Goal: Information Seeking & Learning: Find specific fact

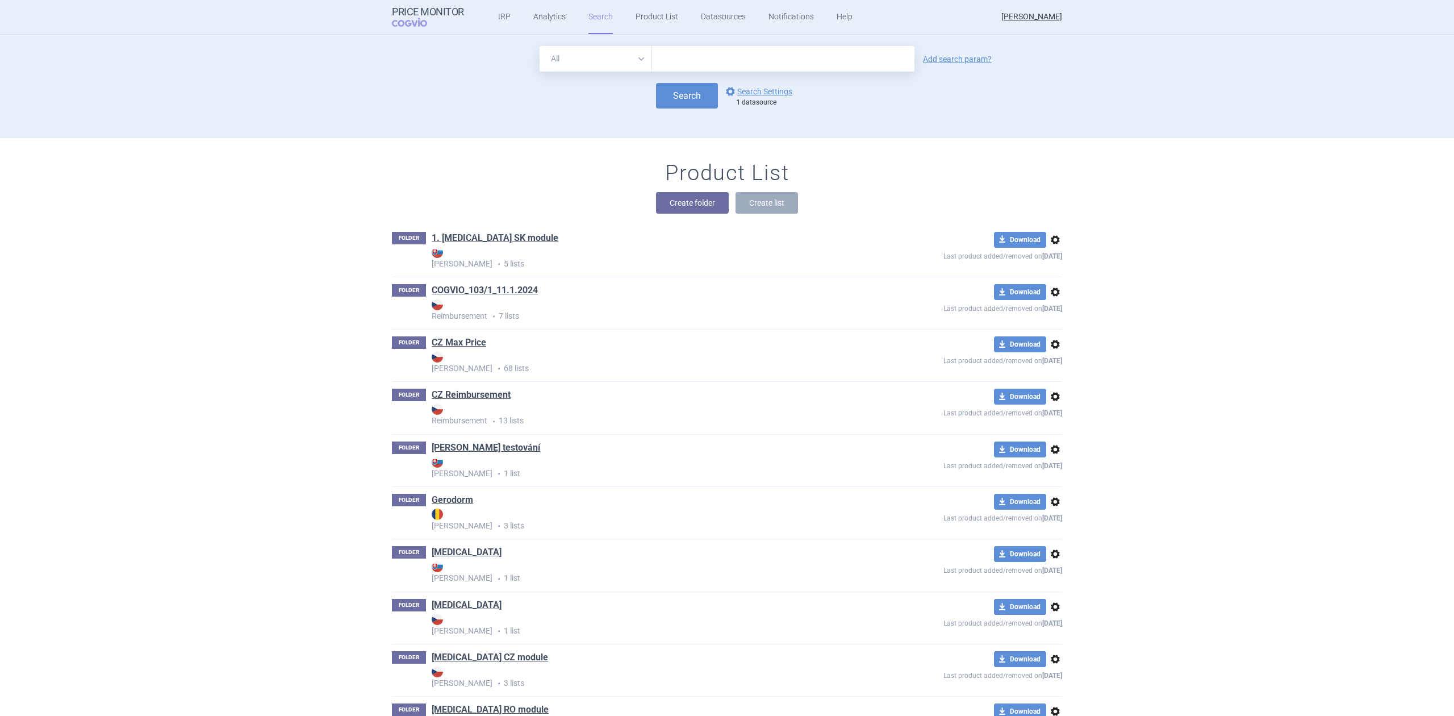
click at [653, 136] on div "All Brand Name ATC Company Active Substance Country Newer than Add search param…" at bounding box center [727, 91] width 716 height 91
click at [760, 98] on div "1 datasource" at bounding box center [767, 102] width 62 height 9
click at [764, 93] on link "options Search Settings" at bounding box center [758, 92] width 69 height 14
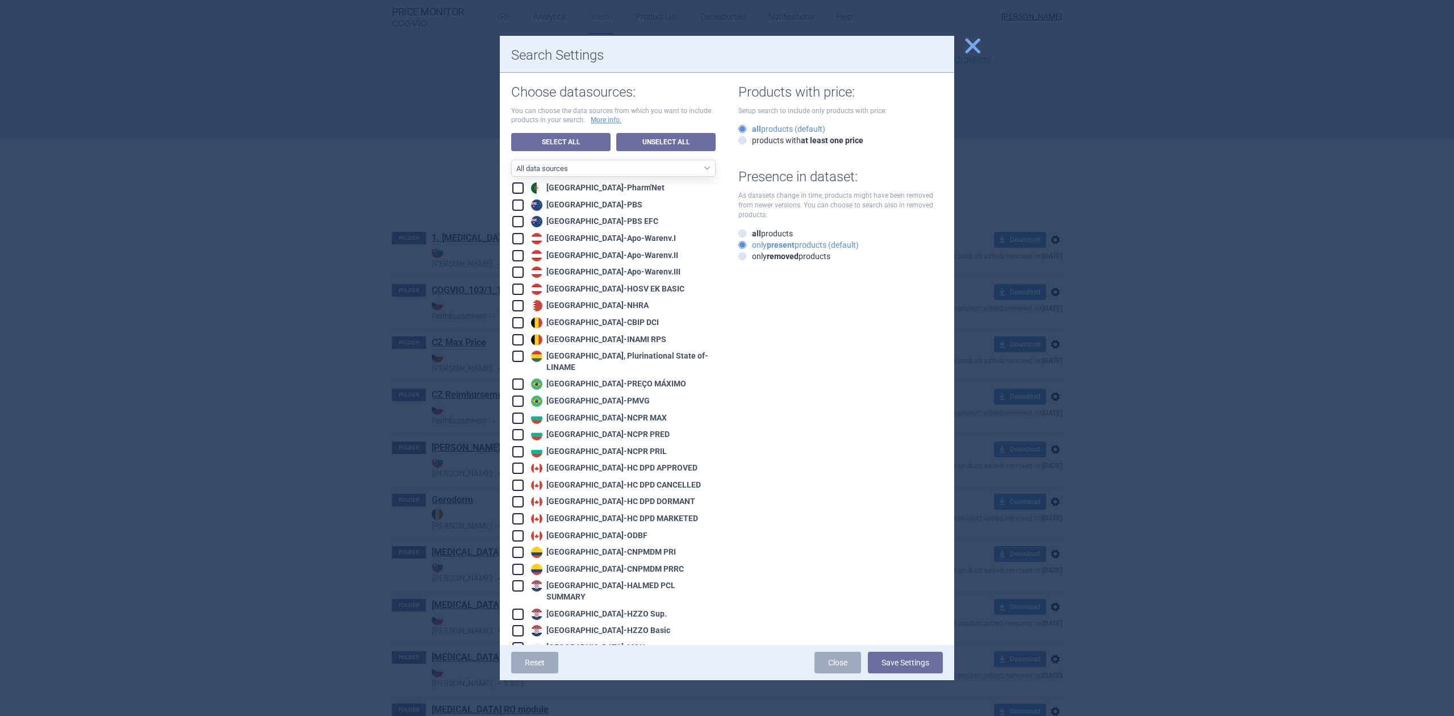
click at [403, 147] on div at bounding box center [727, 358] width 1454 height 716
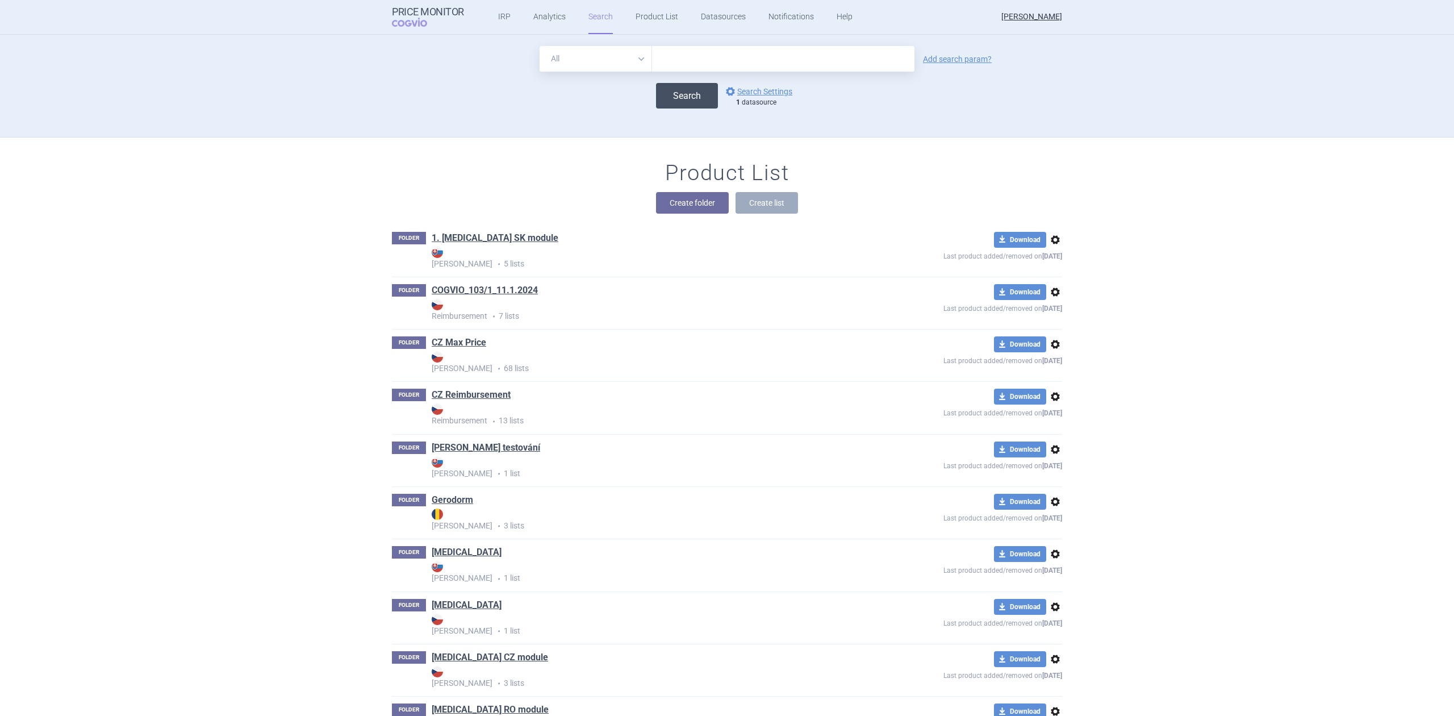
click at [698, 97] on button "Search" at bounding box center [687, 96] width 62 height 26
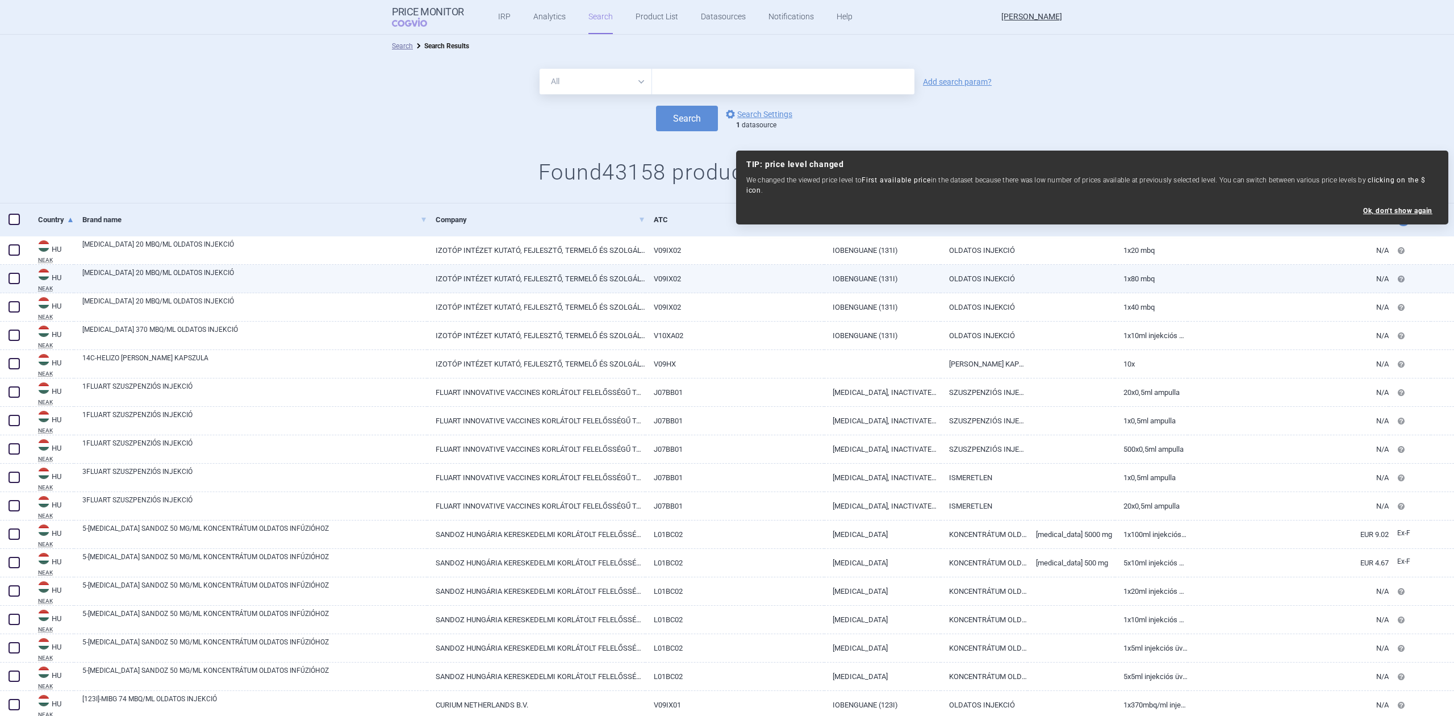
click at [560, 280] on link "IZOTÓP INTÉZET KUTATÓ, FEJLESZTŐ, TERMELŐ ÉS SZOLGÁLTATÓ KORLÁTOLT FELELŐSSÉGŰ …" at bounding box center [536, 279] width 218 height 28
select select "EUR"
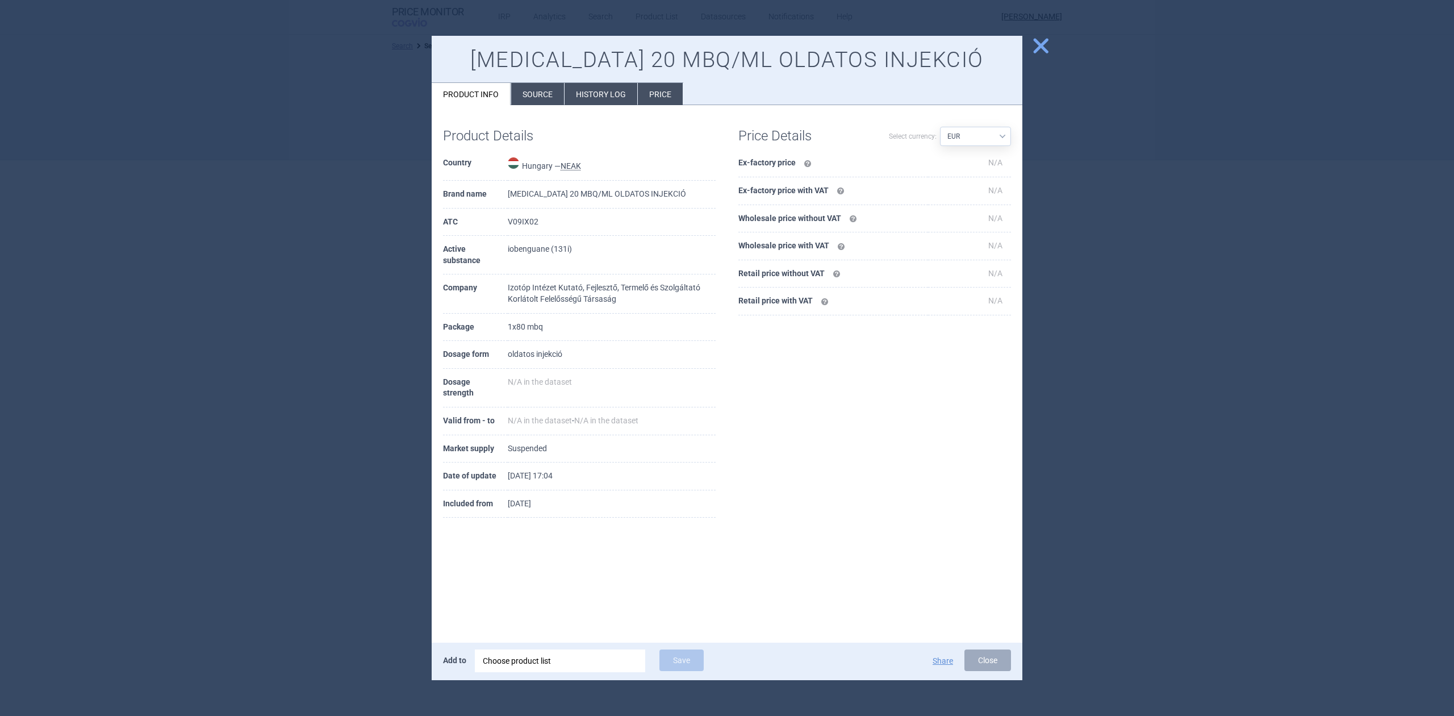
select select "EUR"
click at [1042, 48] on span "close" at bounding box center [1041, 46] width 20 height 20
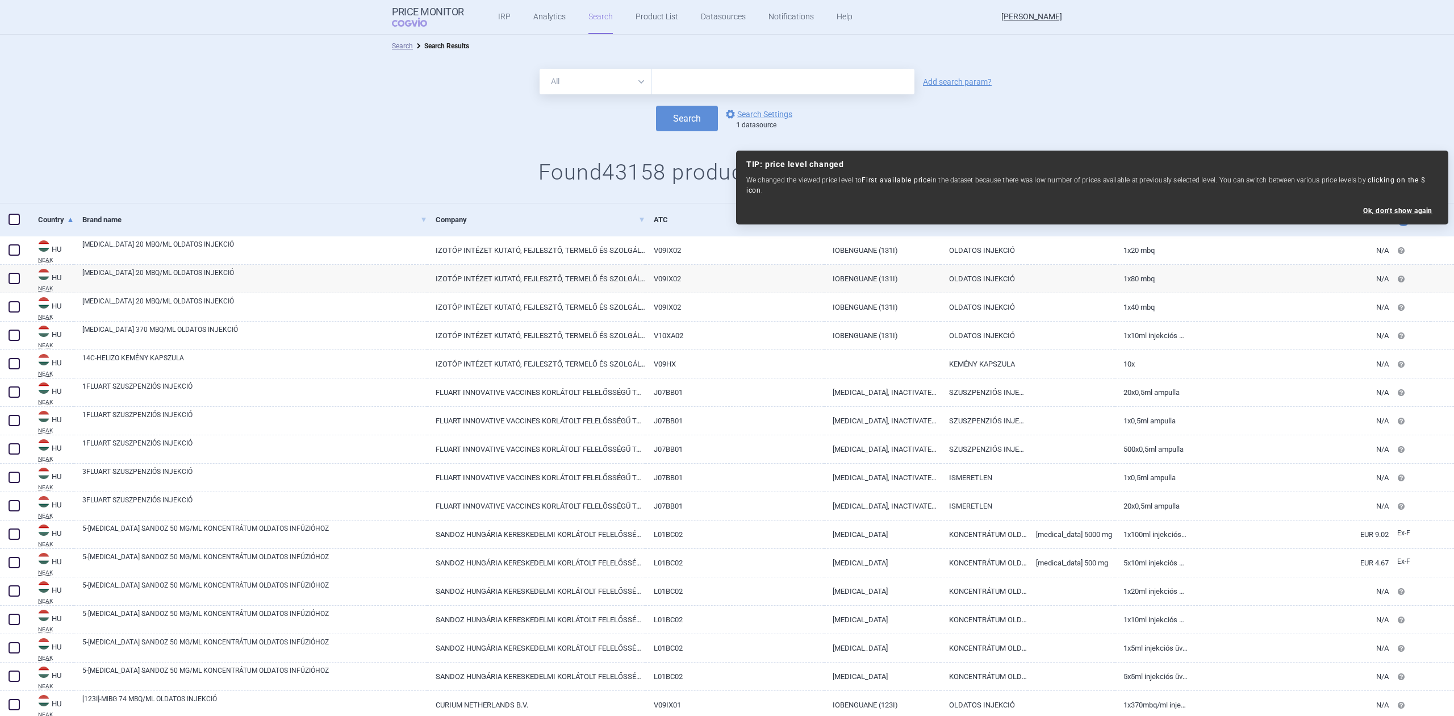
click at [748, 106] on div "Search options Search Settings 1 datasource" at bounding box center [727, 119] width 1454 height 26
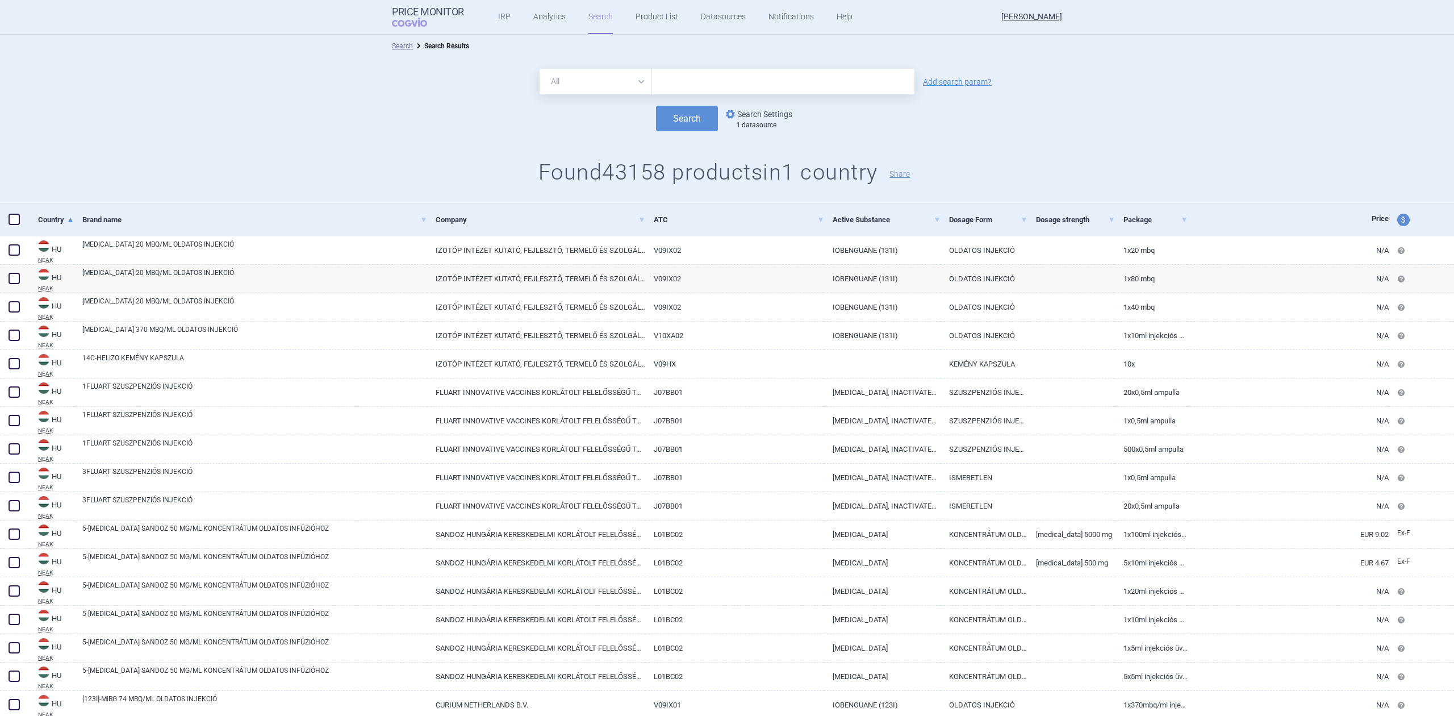
click at [747, 111] on link "options Search Settings" at bounding box center [758, 114] width 69 height 14
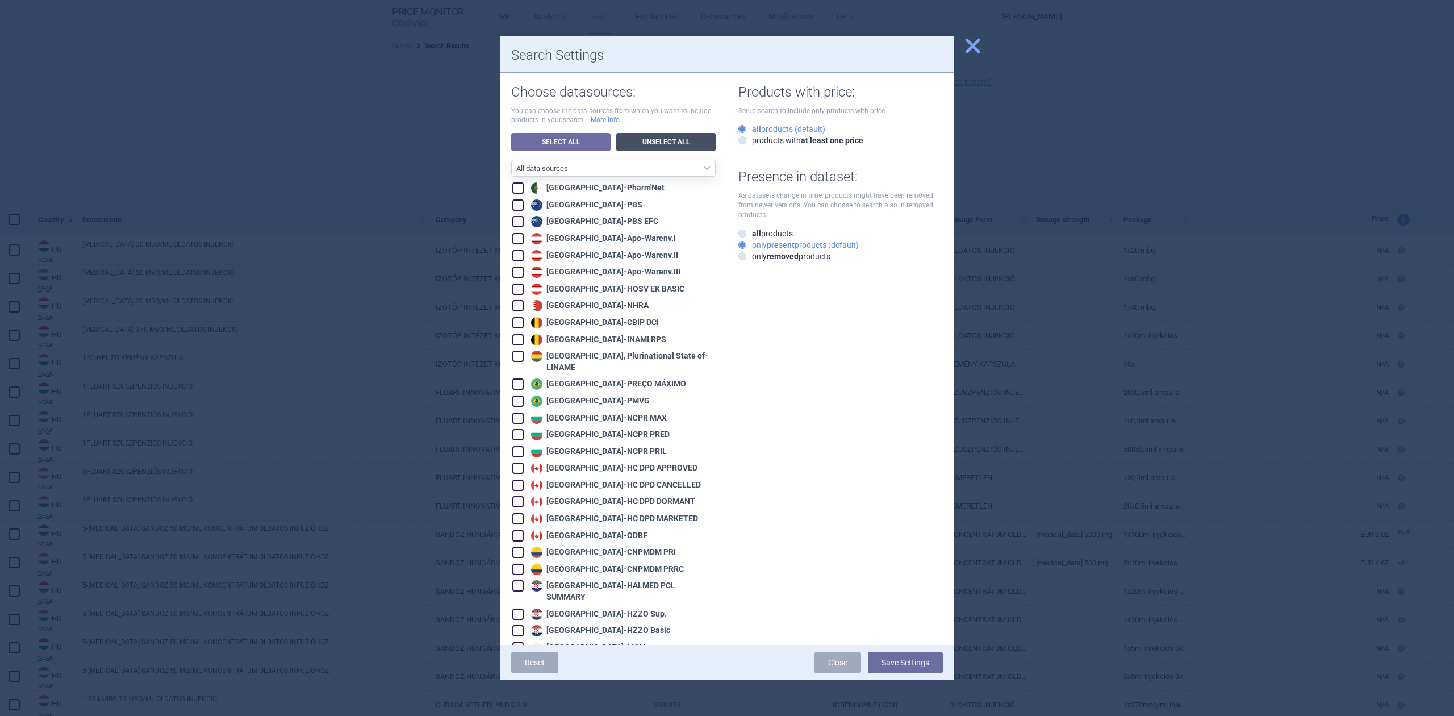
click at [630, 137] on link "Unselect All" at bounding box center [665, 142] width 99 height 18
checkbox input "false"
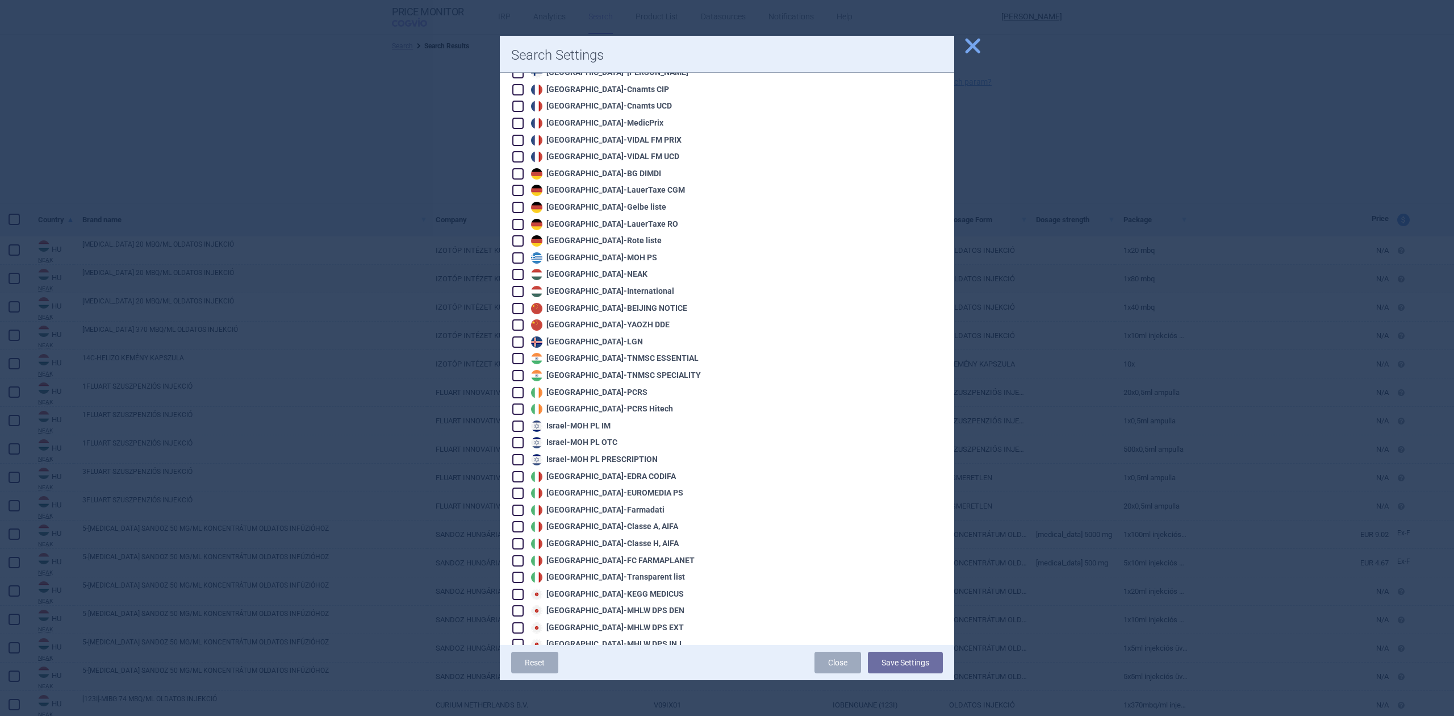
scroll to position [676, 0]
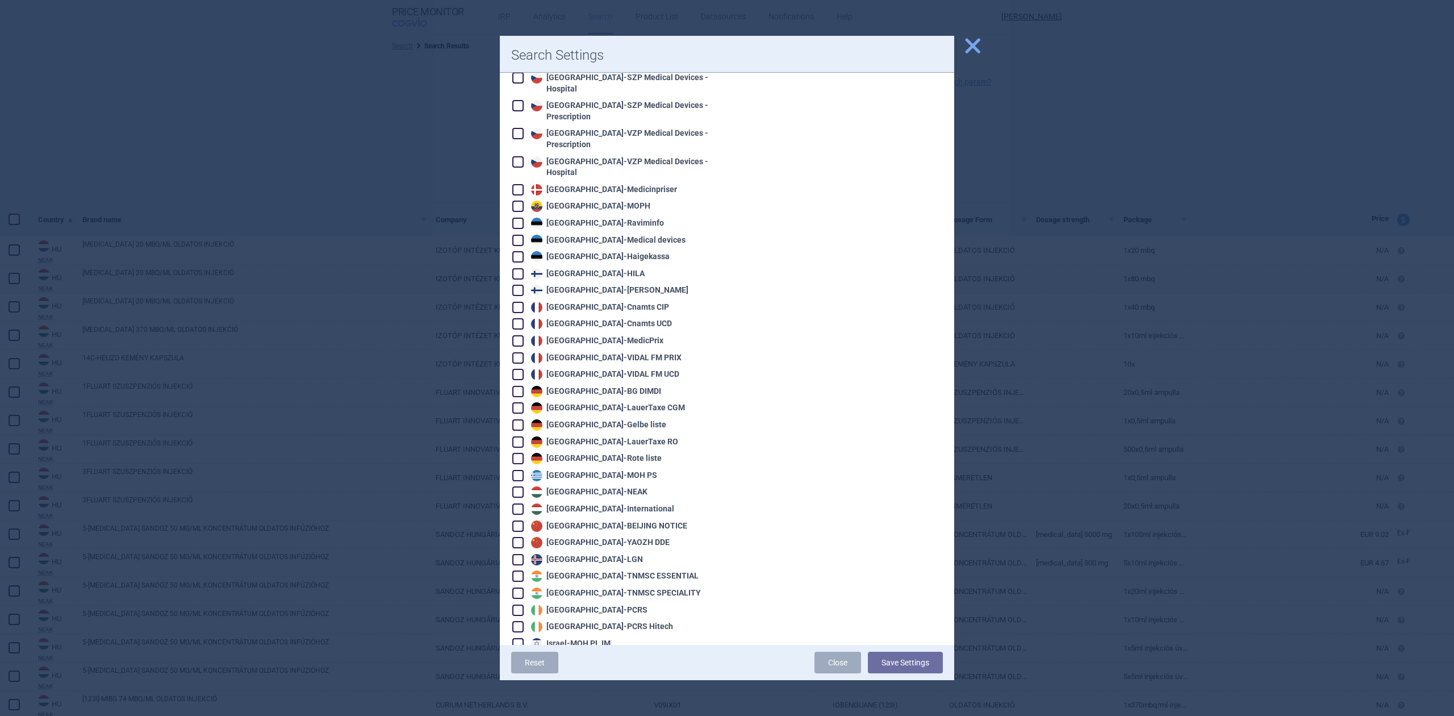
click at [584, 369] on div "France - VIDAL FM UCD" at bounding box center [603, 374] width 151 height 11
click at [616, 385] on div "Germany - BG DIMDI" at bounding box center [613, 391] width 203 height 12
click at [615, 369] on div "France - VIDAL FM UCD" at bounding box center [603, 374] width 151 height 11
checkbox input "false"
click at [605, 318] on div "France - Cnamts UCD" at bounding box center [600, 323] width 144 height 11
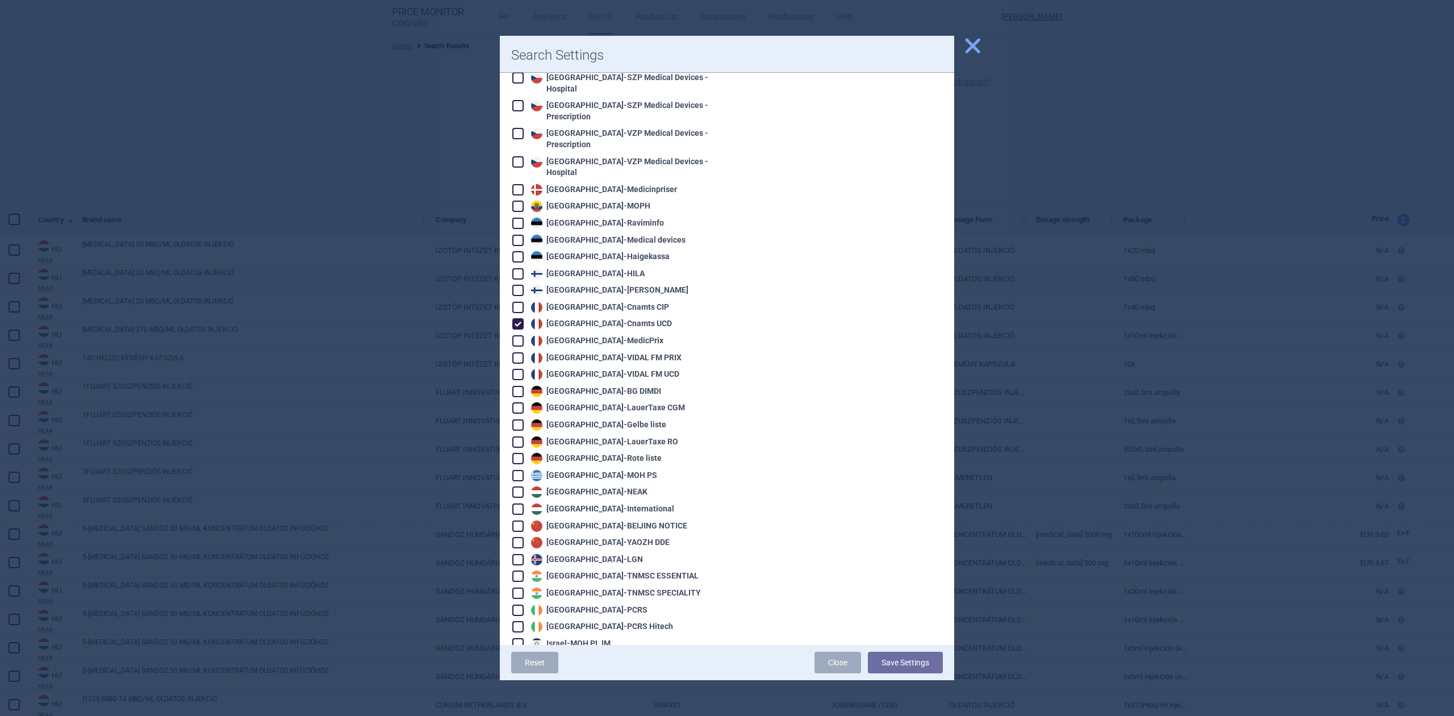
checkbox input "true"
click at [923, 673] on div "Reset Close Save Settings" at bounding box center [727, 662] width 455 height 35
click at [930, 659] on button "Save Settings" at bounding box center [905, 663] width 75 height 22
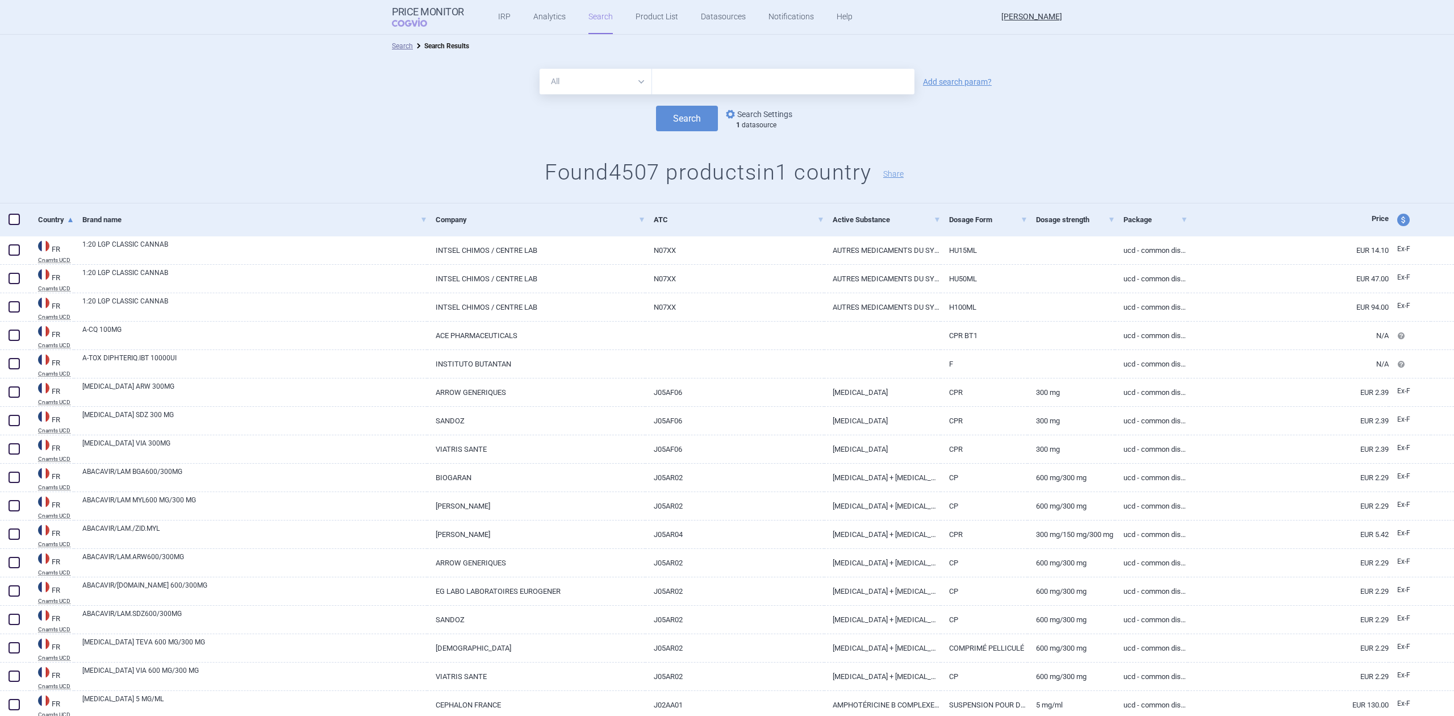
click at [773, 112] on link "options Search Settings" at bounding box center [758, 114] width 69 height 14
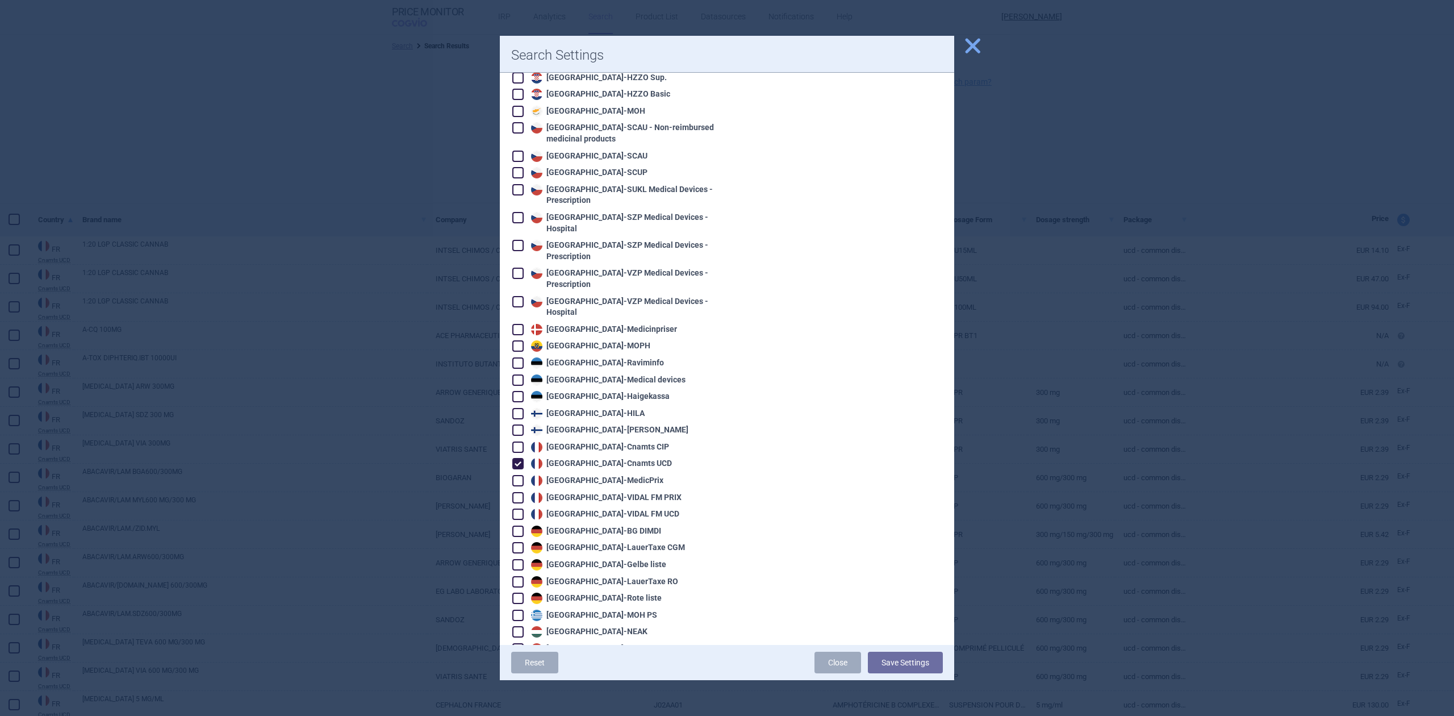
scroll to position [530, 0]
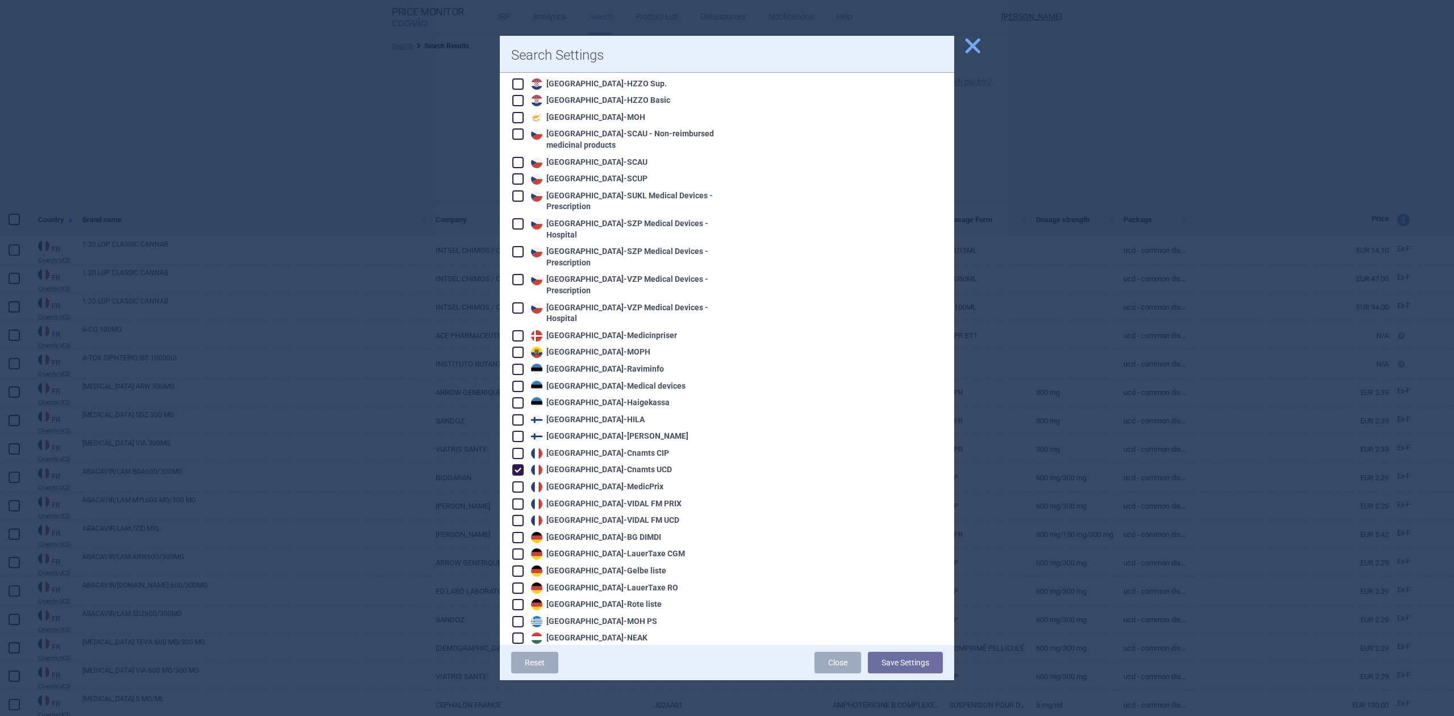
click at [405, 361] on div at bounding box center [727, 358] width 1454 height 716
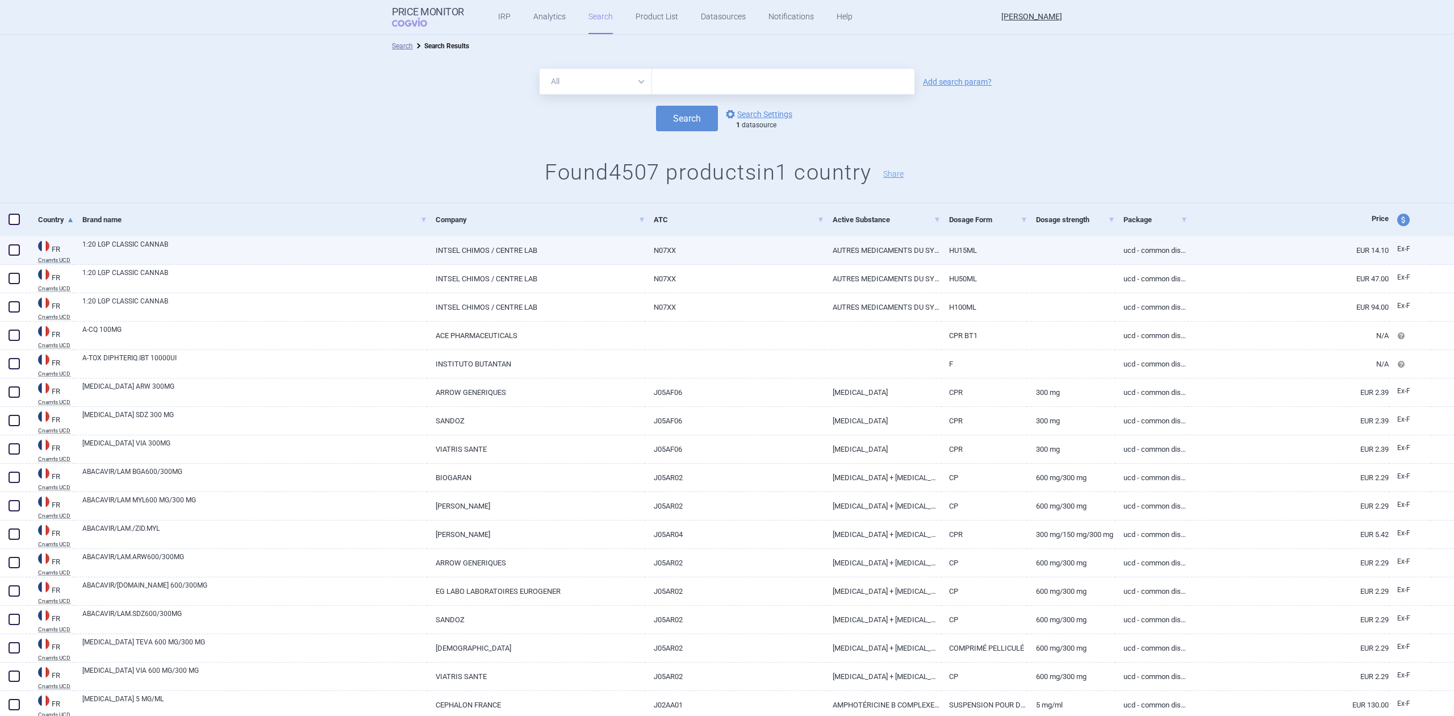
click at [499, 251] on link "INTSEL CHIMOS / CENTRE LAB" at bounding box center [536, 250] width 218 height 28
select select "EUR"
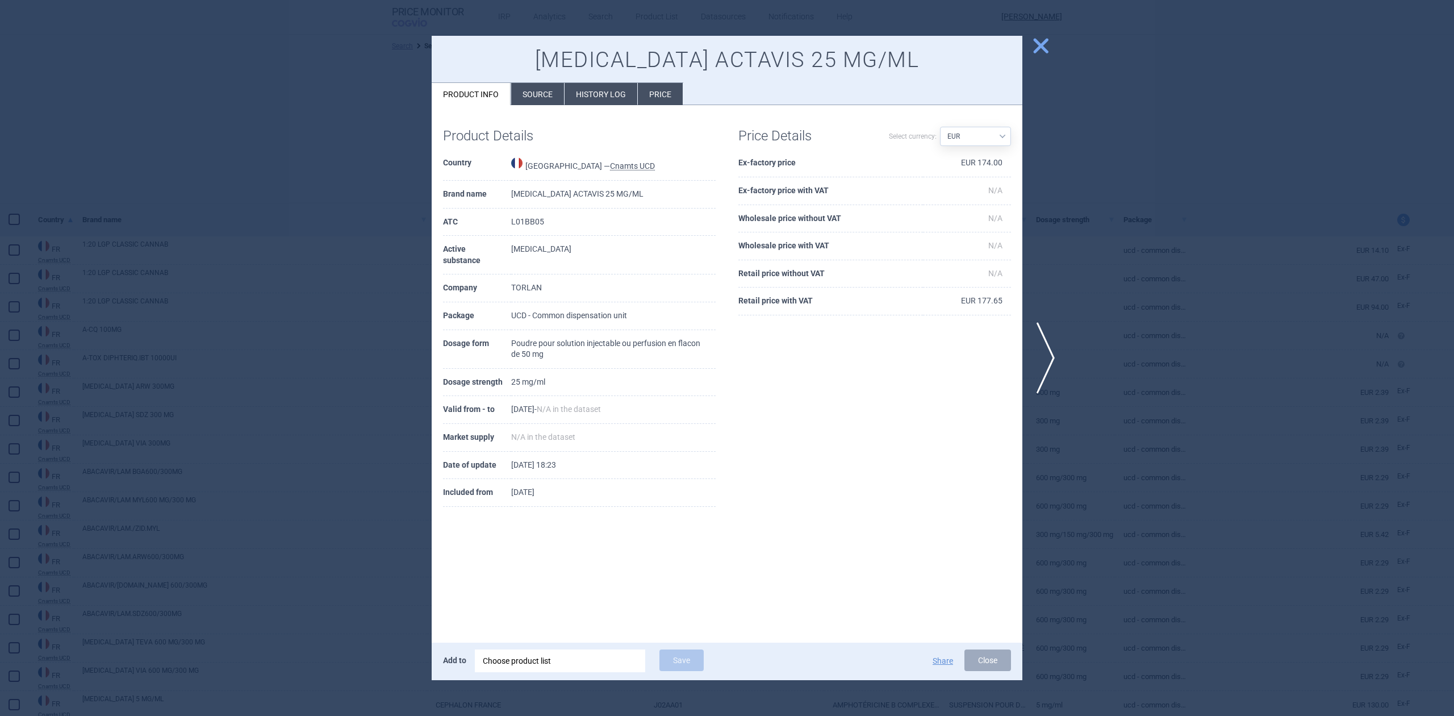
select select "EUR"
click at [371, 211] on div at bounding box center [727, 358] width 1454 height 716
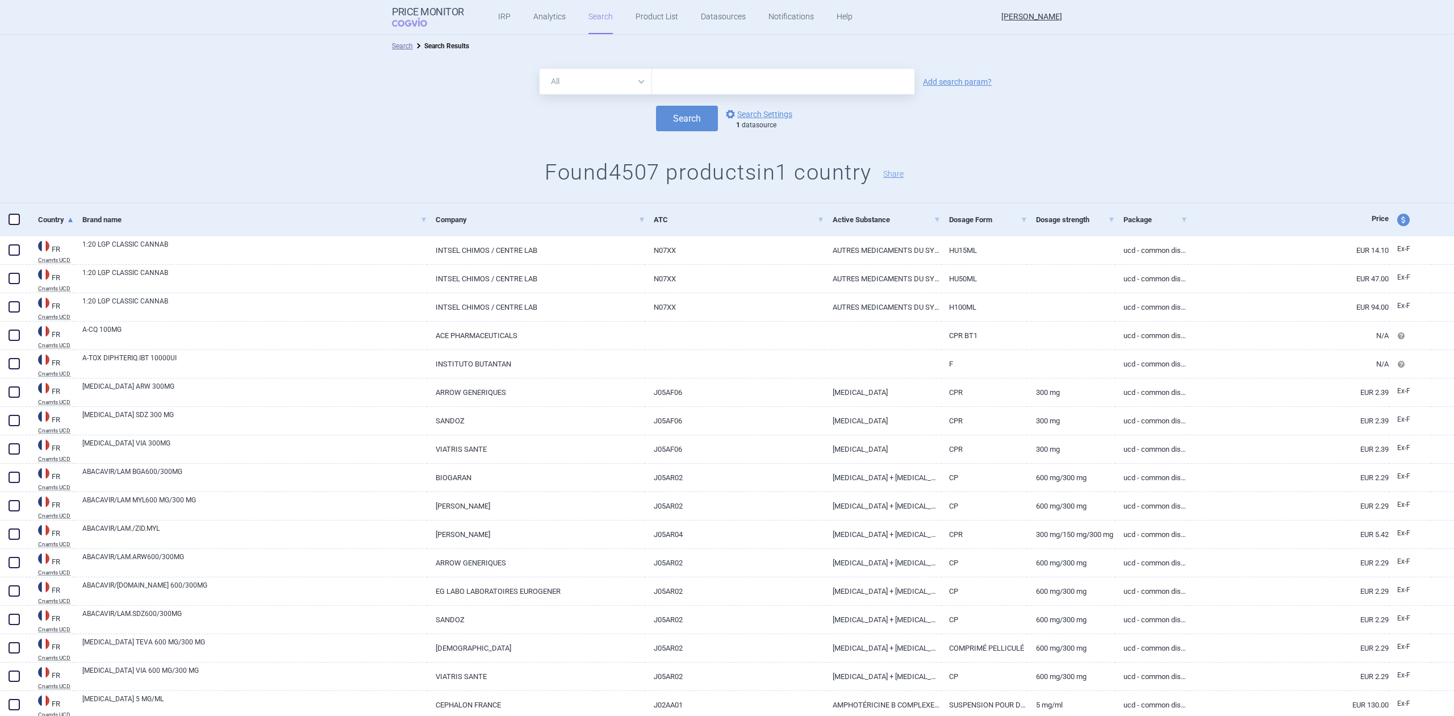
click at [741, 106] on div "Search options Search Settings 1 datasource" at bounding box center [727, 119] width 1454 height 26
click at [737, 116] on link "options Search Settings" at bounding box center [758, 114] width 69 height 14
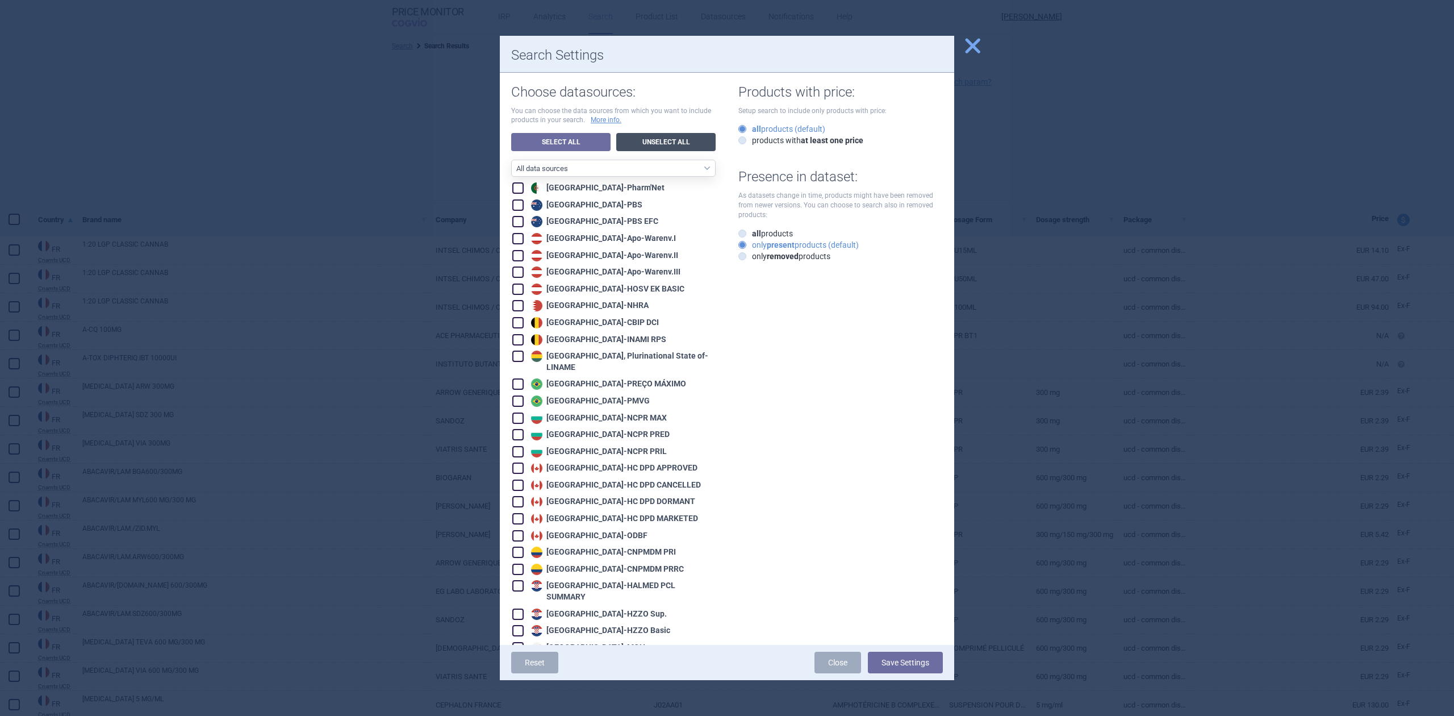
click at [673, 143] on link "Unselect All" at bounding box center [665, 142] width 99 height 18
checkbox input "false"
click at [675, 144] on link "Unselect All" at bounding box center [665, 142] width 99 height 18
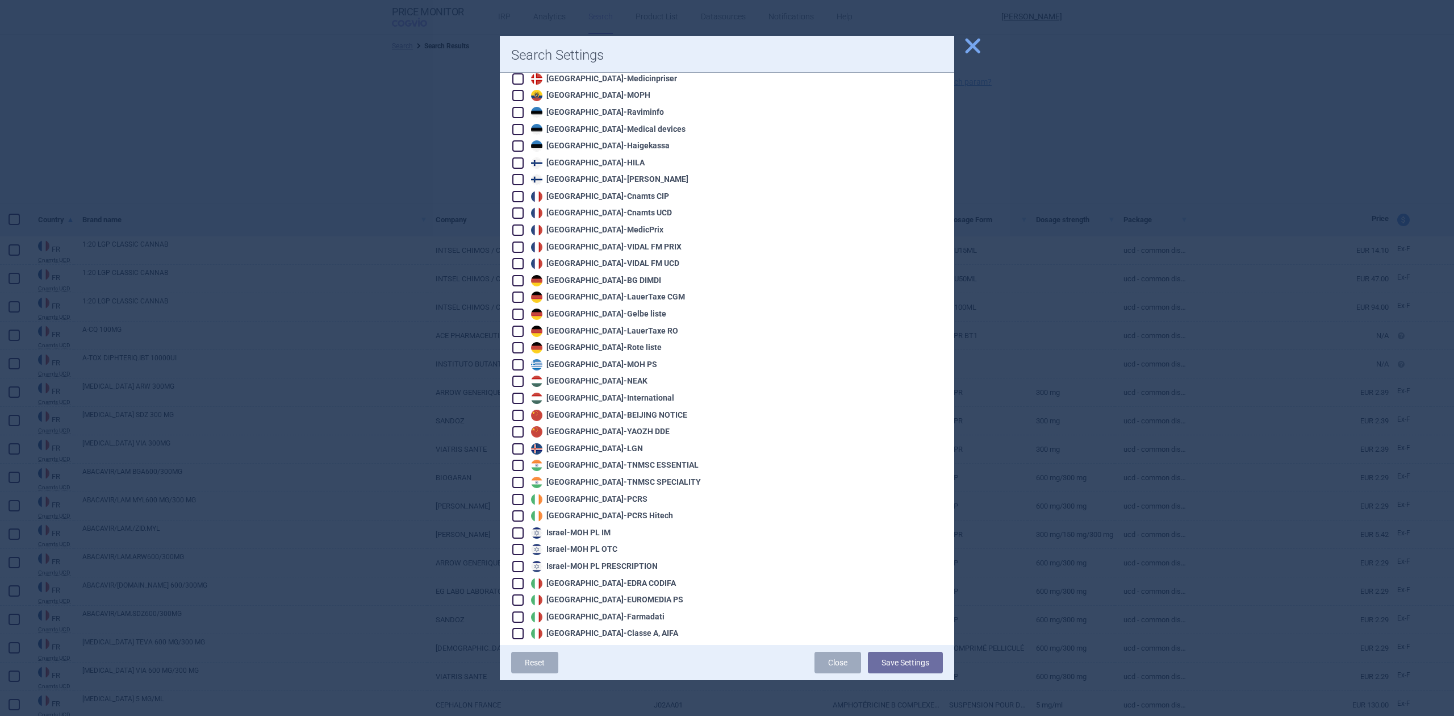
click at [582, 376] on div "Hungary - NEAK" at bounding box center [587, 381] width 119 height 11
checkbox input "true"
click at [574, 393] on div "Hungary - International" at bounding box center [601, 398] width 146 height 11
checkbox input "true"
click at [892, 666] on button "Save Settings" at bounding box center [905, 663] width 75 height 22
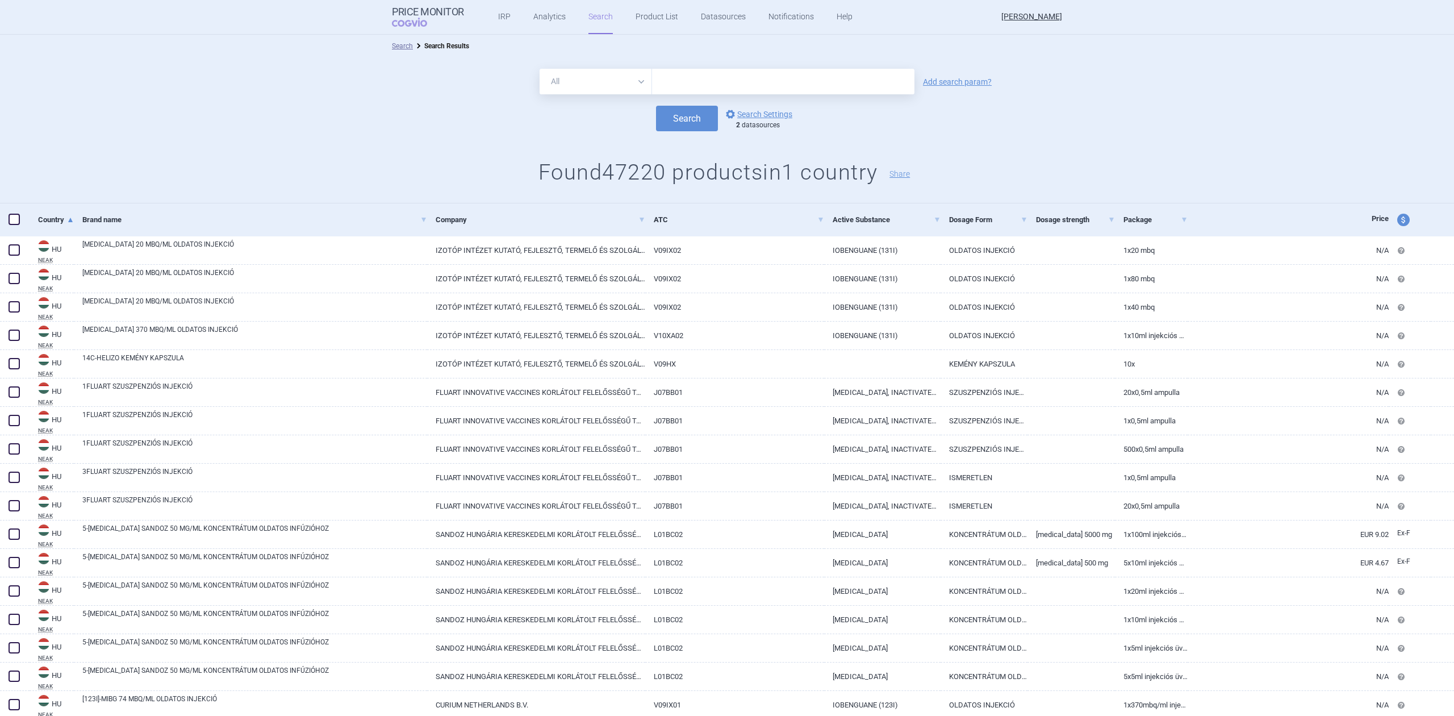
click at [718, 101] on form "All Brand Name ATC Company Active Substance Country Newer than Add search param…" at bounding box center [727, 100] width 1454 height 62
click at [725, 82] on input "text" at bounding box center [783, 82] width 262 height 26
click at [837, 80] on input "[MEDICAL_DATA]" at bounding box center [783, 82] width 262 height 26
type input "[MEDICAL_DATA]"
click at [670, 114] on button "Search" at bounding box center [687, 119] width 62 height 26
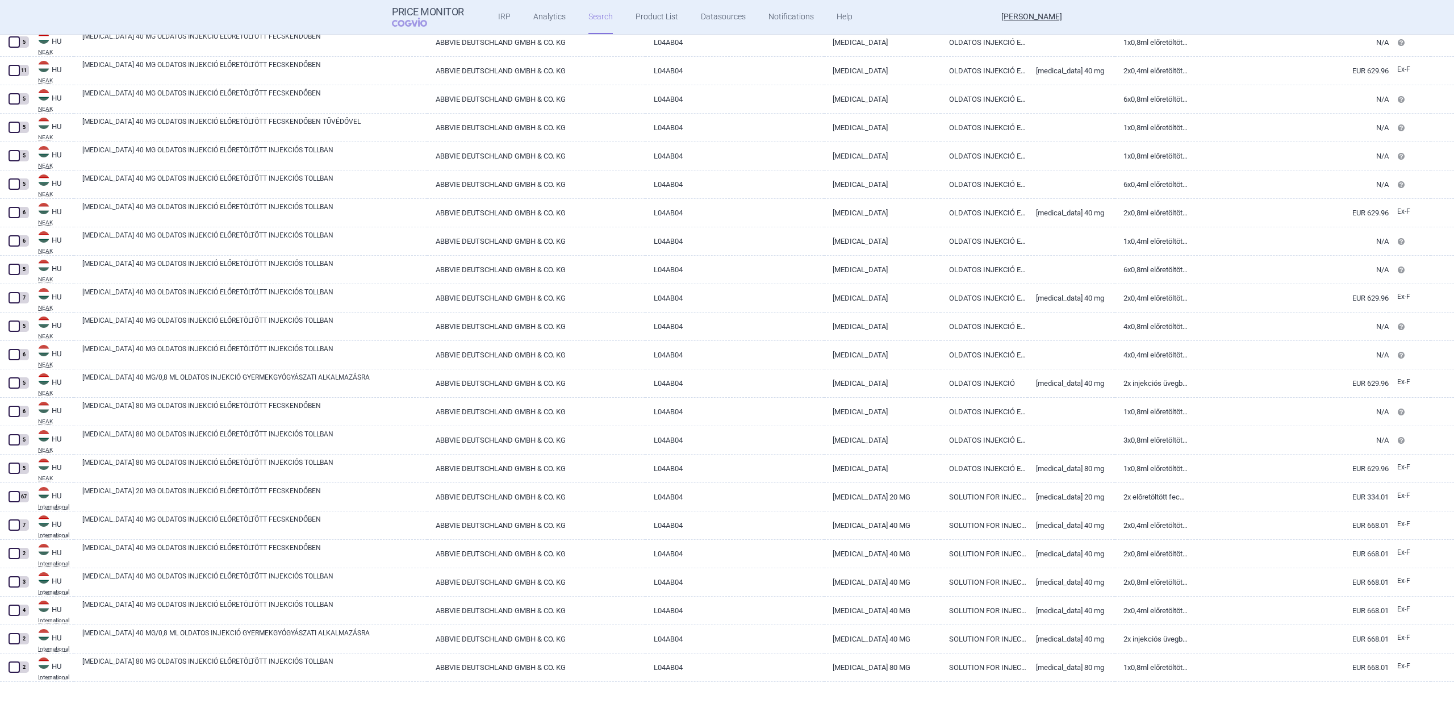
scroll to position [381, 0]
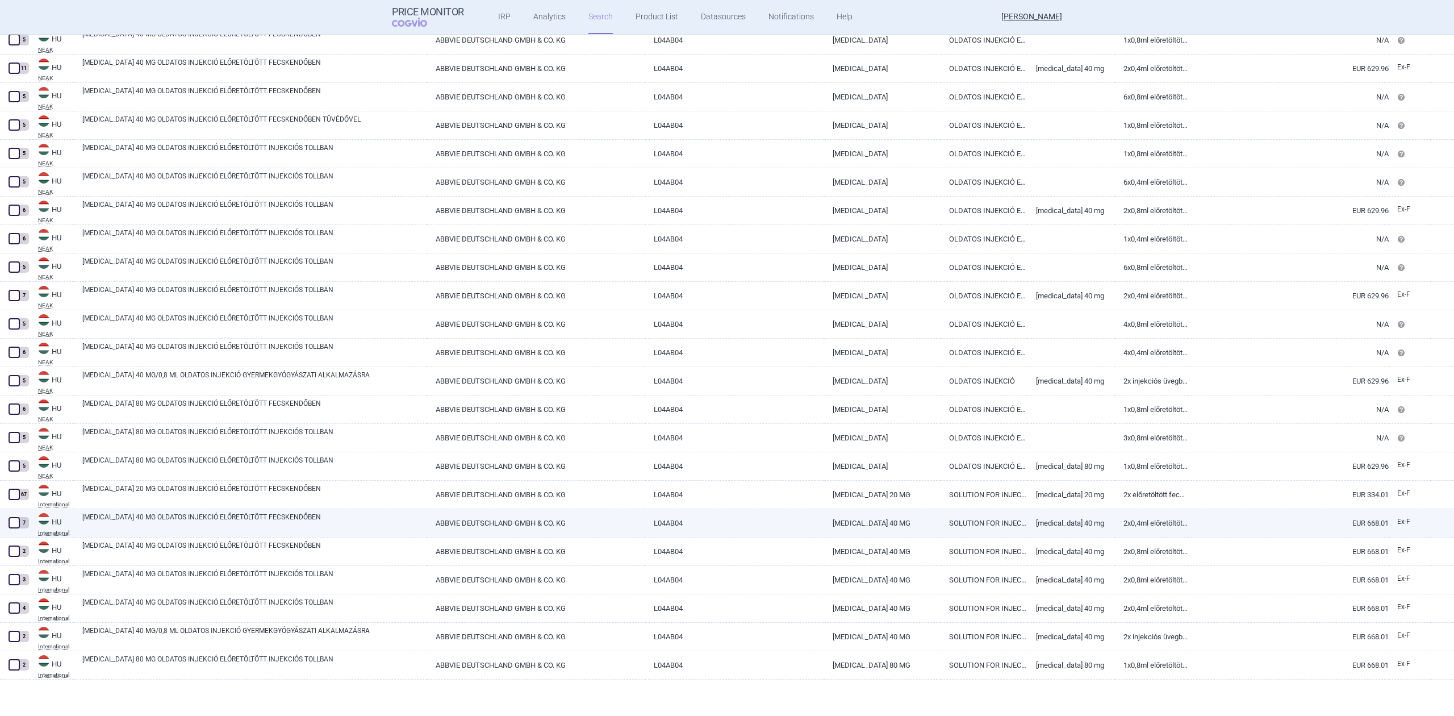
click at [343, 512] on link "[MEDICAL_DATA] 40 MG OLDATOS INJEKCIÓ ELŐRETÖLTÖTT FECSKENDŐBEN" at bounding box center [254, 522] width 345 height 20
select select "EUR"
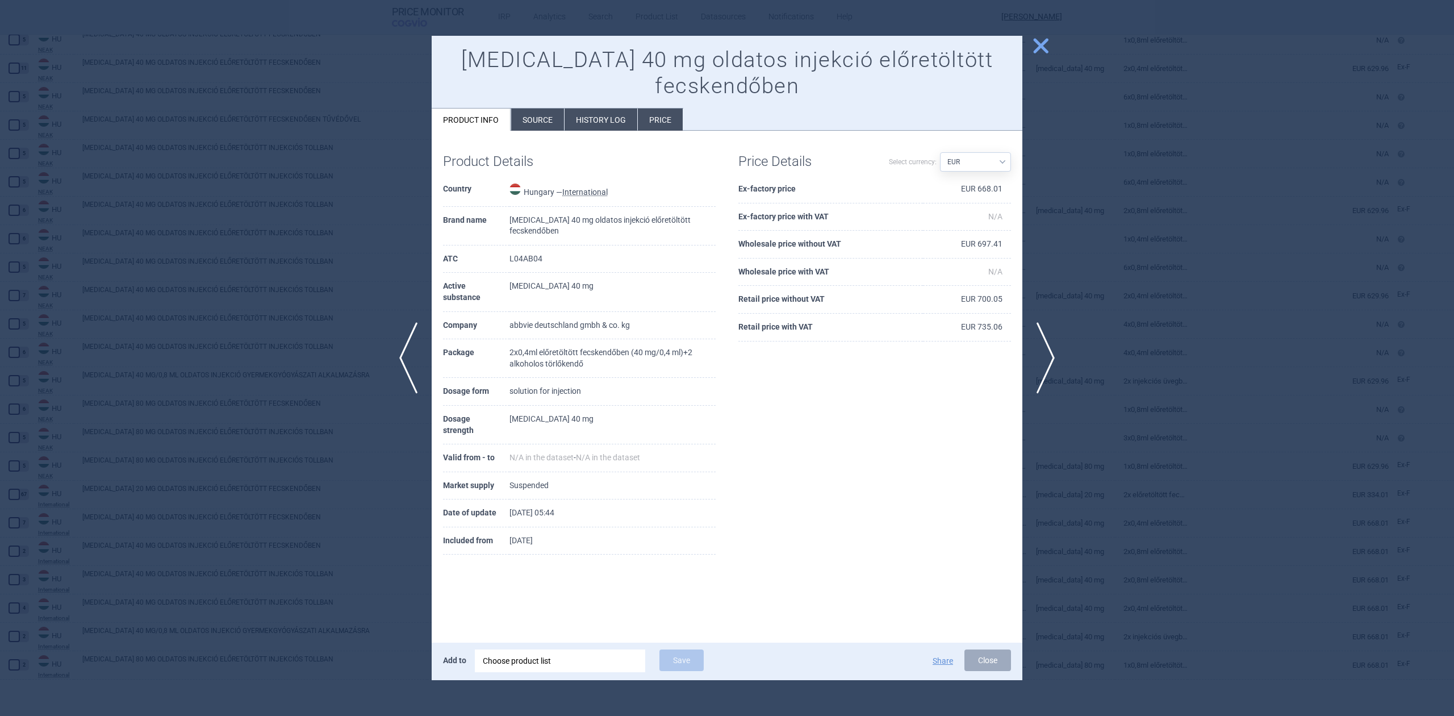
click at [532, 109] on li "Source" at bounding box center [537, 120] width 53 height 22
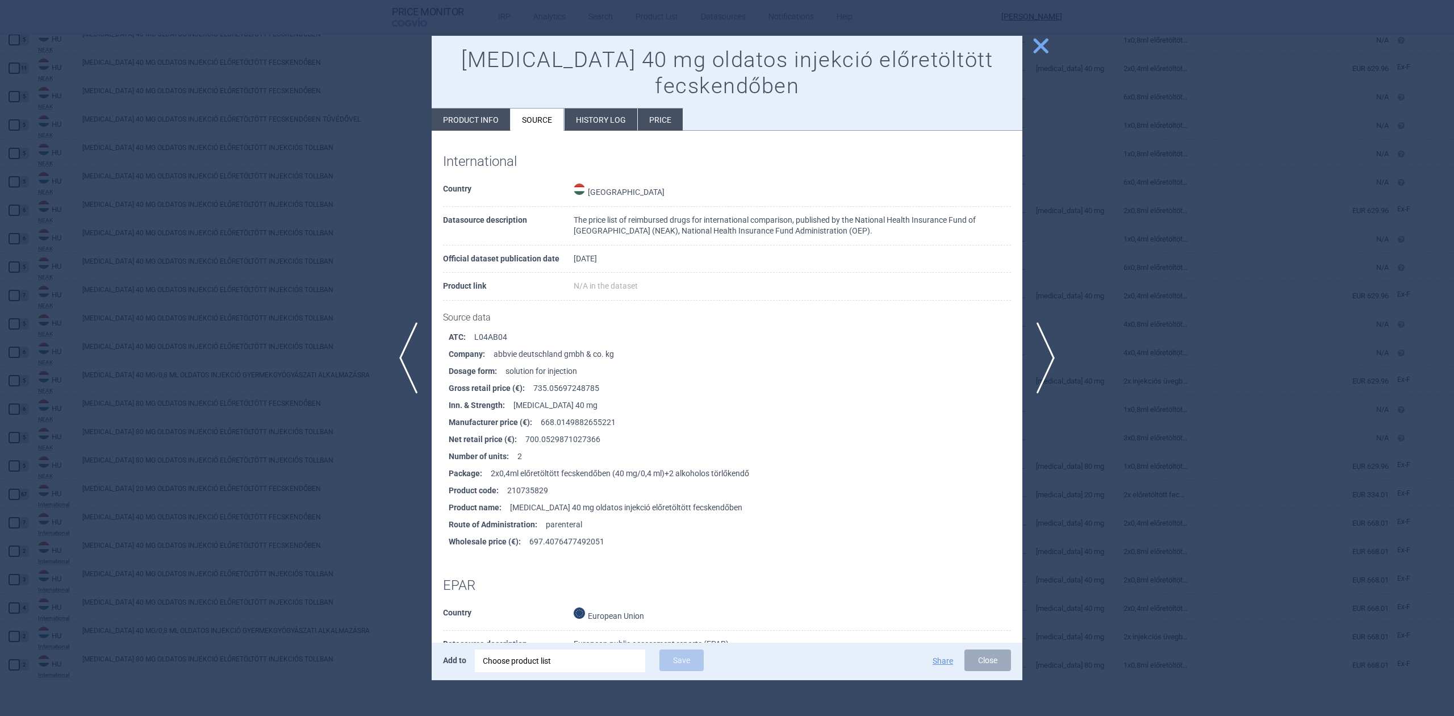
click at [534, 486] on li "Product code : 210735829" at bounding box center [736, 490] width 574 height 17
copy li "210735829"
click at [291, 334] on div at bounding box center [727, 358] width 1454 height 716
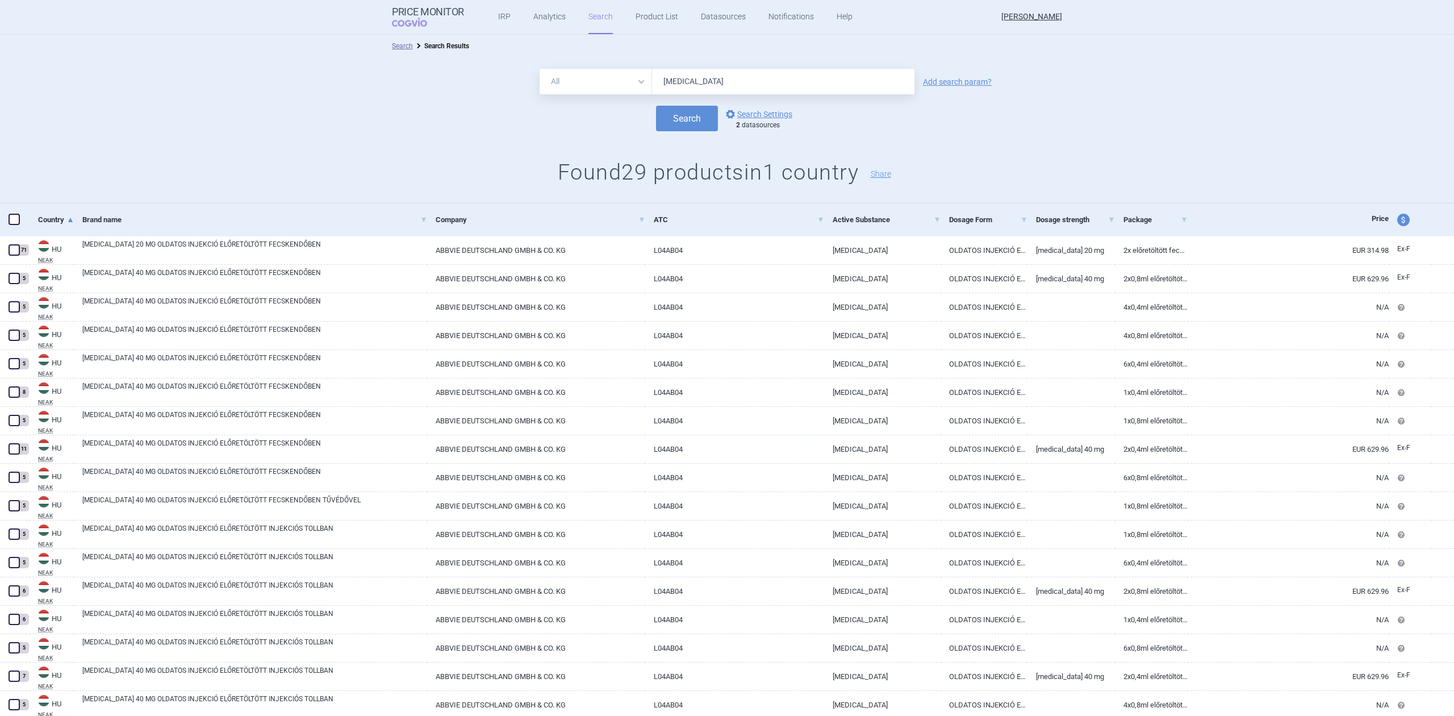
click at [676, 74] on input "[MEDICAL_DATA]" at bounding box center [783, 82] width 262 height 26
paste input "210735829"
type input "210735829"
click at [666, 119] on button "Search" at bounding box center [687, 119] width 62 height 26
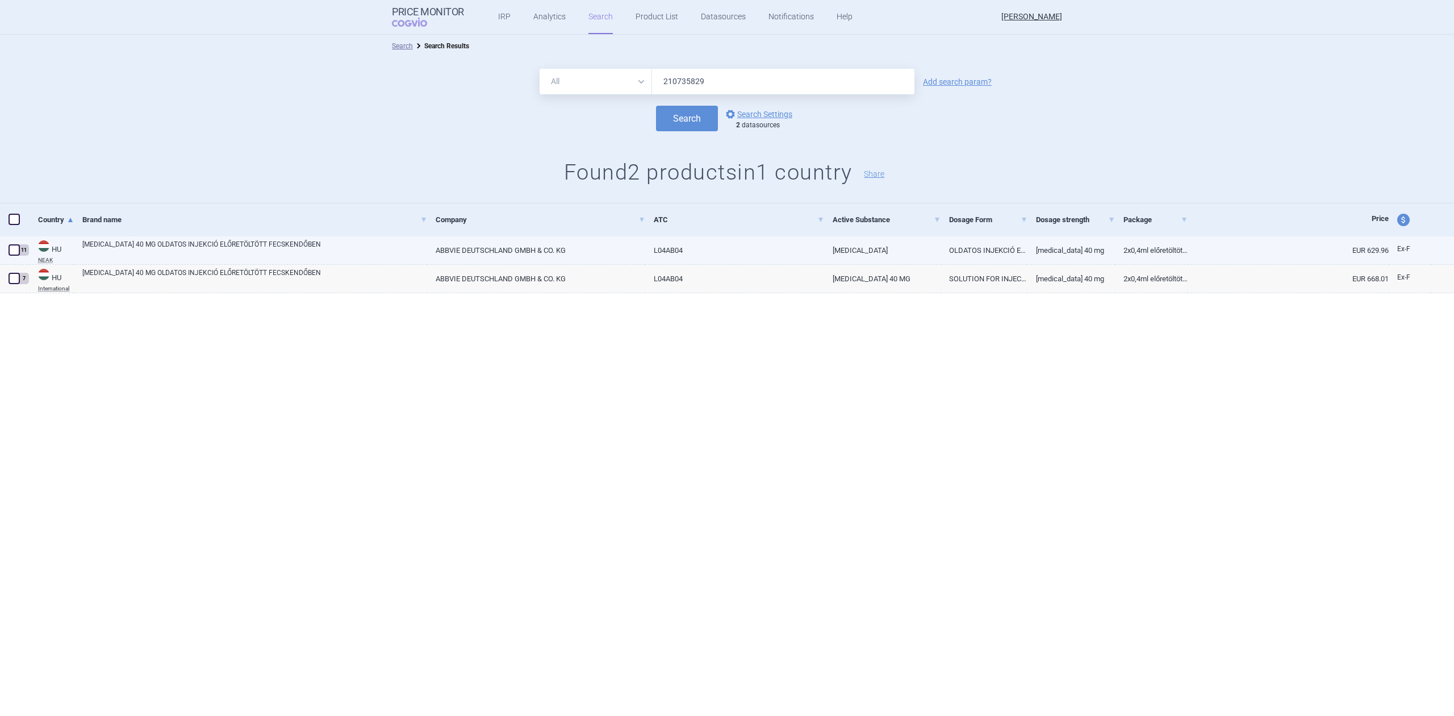
click at [715, 256] on link "L04AB04" at bounding box center [734, 250] width 179 height 28
select select "EUR"
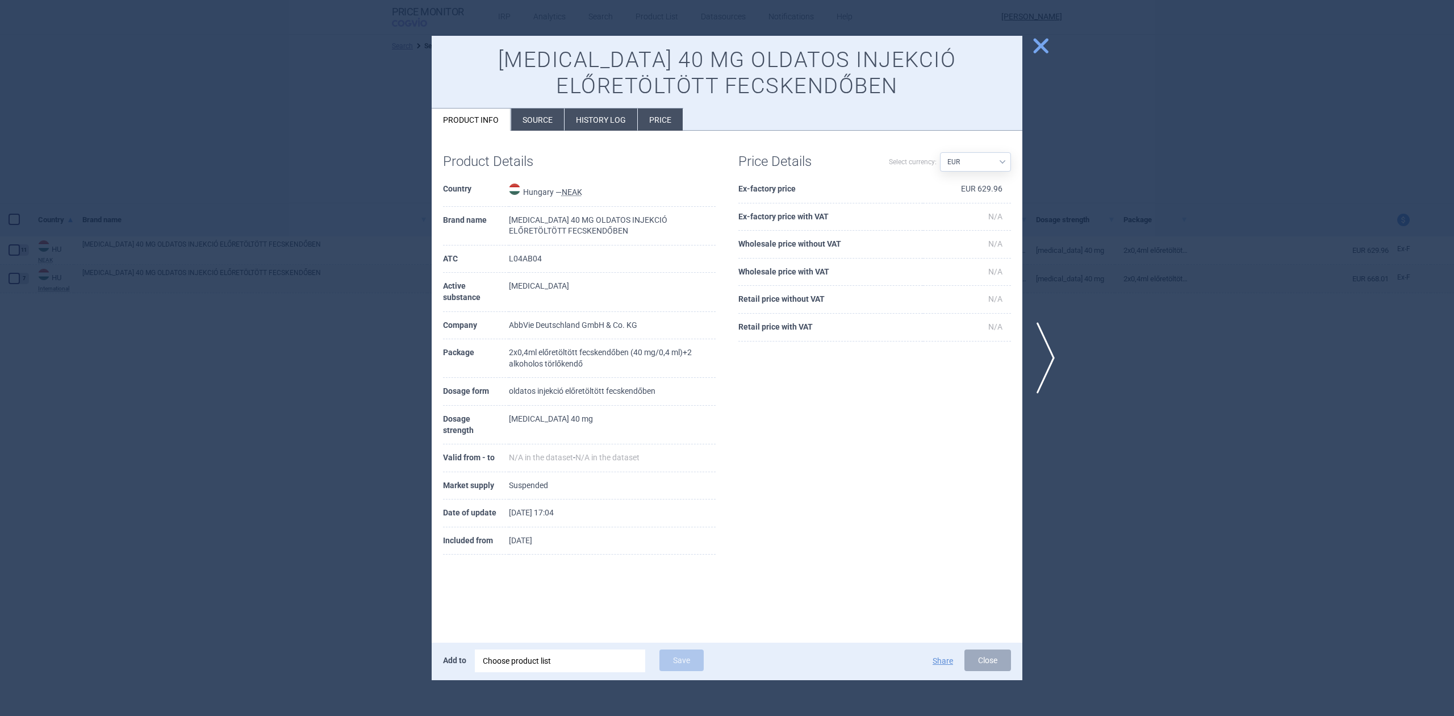
click at [581, 118] on li "History log" at bounding box center [601, 120] width 73 height 22
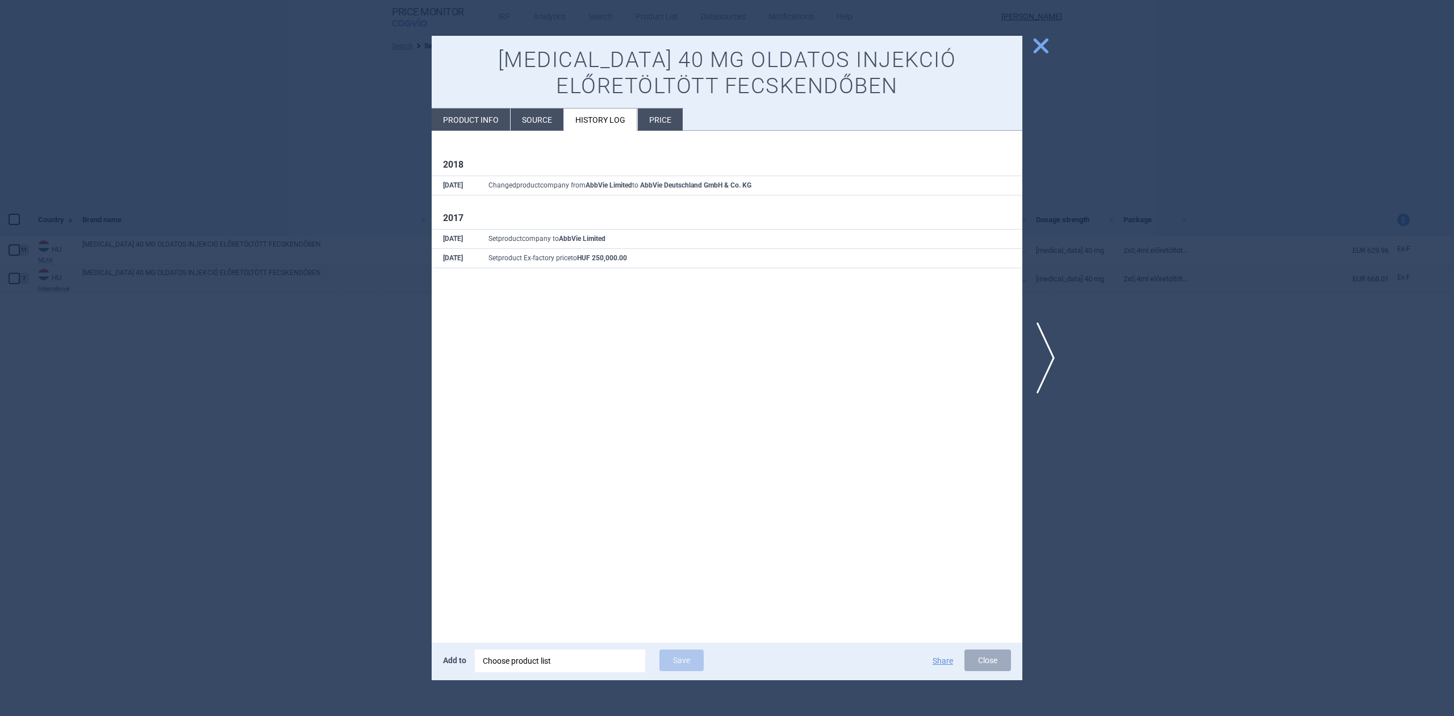
click at [546, 133] on div "2018 [DATE] Changed product company from AbbVie Limited to AbbVie Deutschland G…" at bounding box center [727, 211] width 591 height 160
click at [539, 124] on li "Source" at bounding box center [537, 120] width 53 height 22
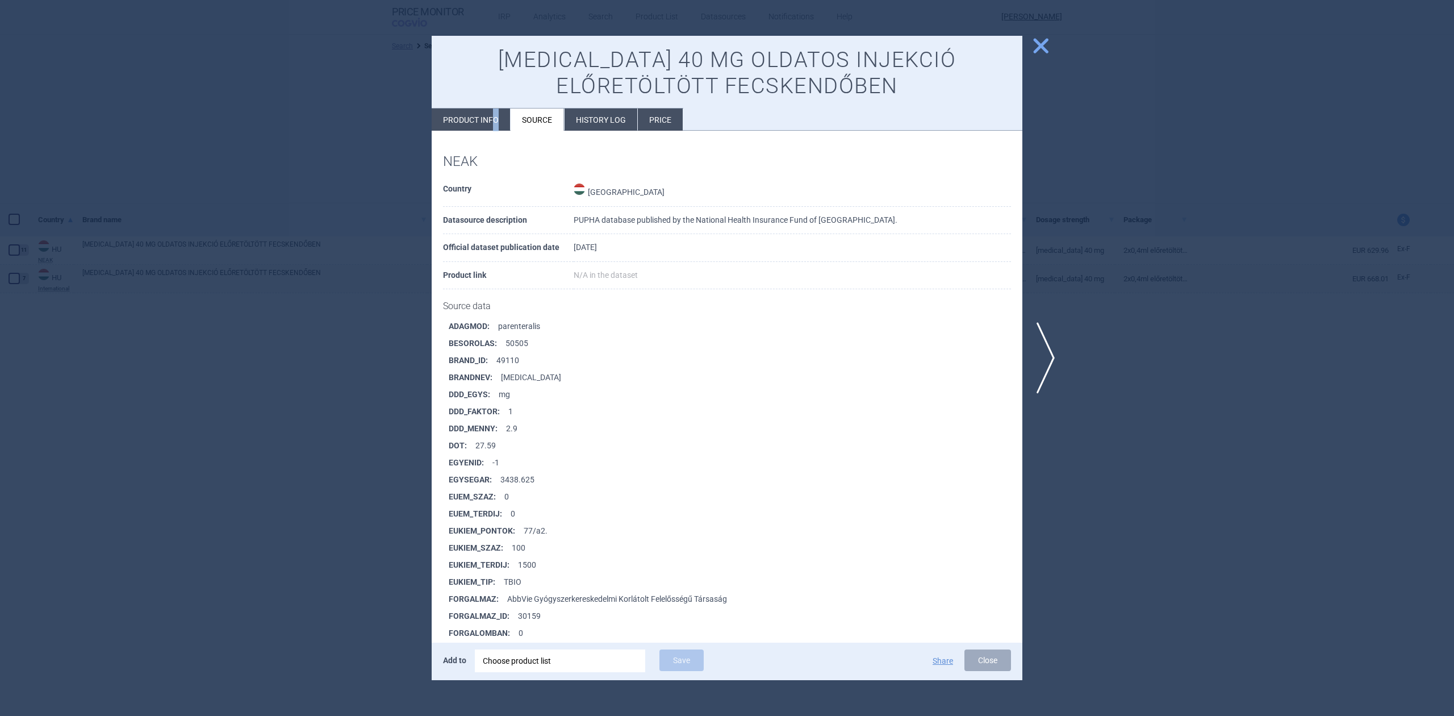
click at [493, 130] on li "Product info" at bounding box center [471, 120] width 78 height 22
select select "EUR"
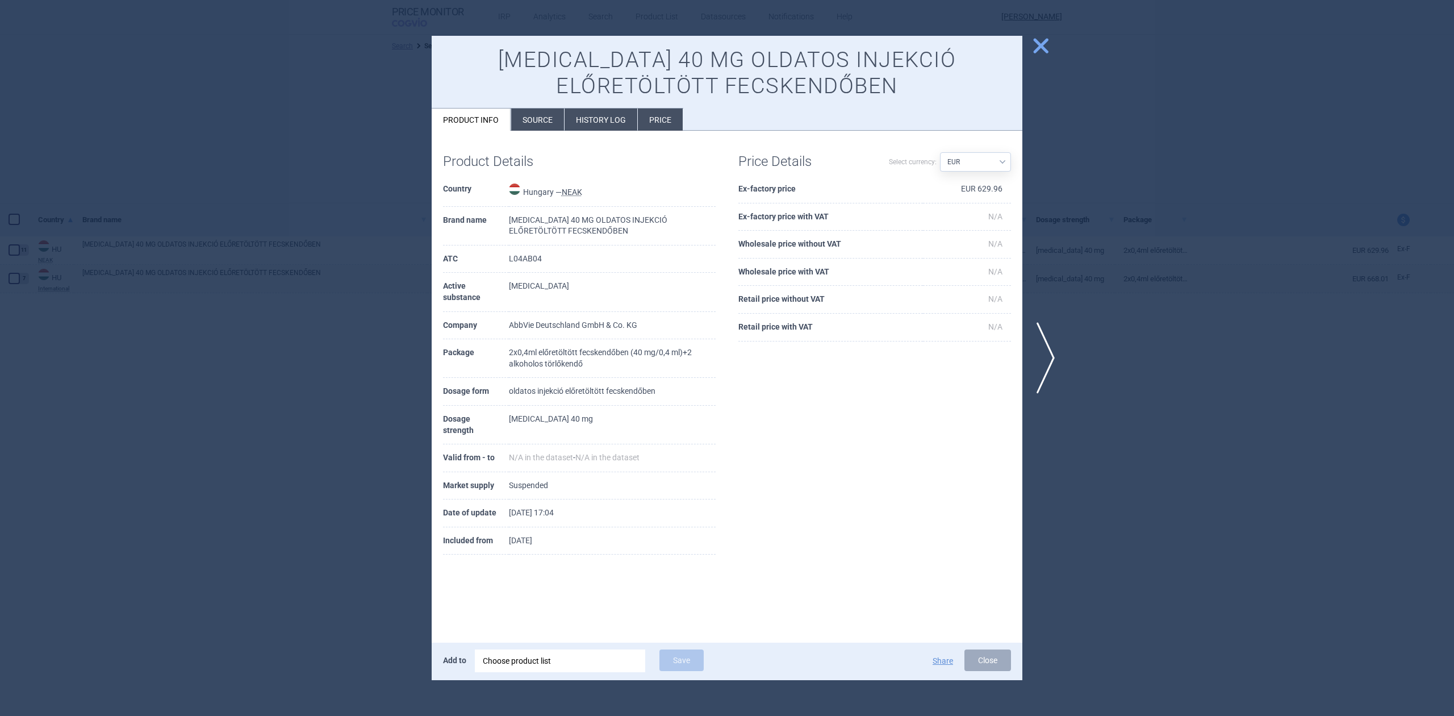
click at [372, 164] on div at bounding box center [727, 358] width 1454 height 716
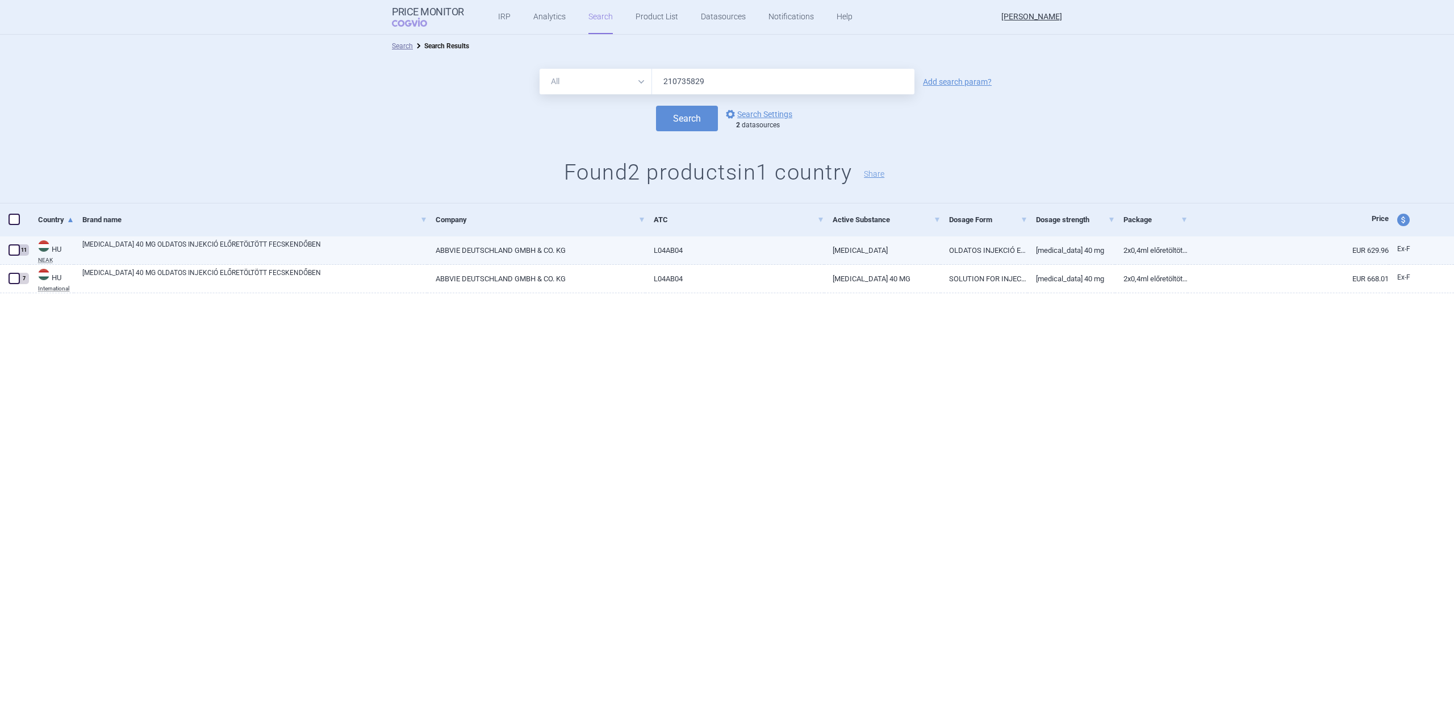
click at [536, 255] on link "ABBVIE DEUTSCHLAND GMBH & CO. KG" at bounding box center [536, 250] width 218 height 28
select select "EUR"
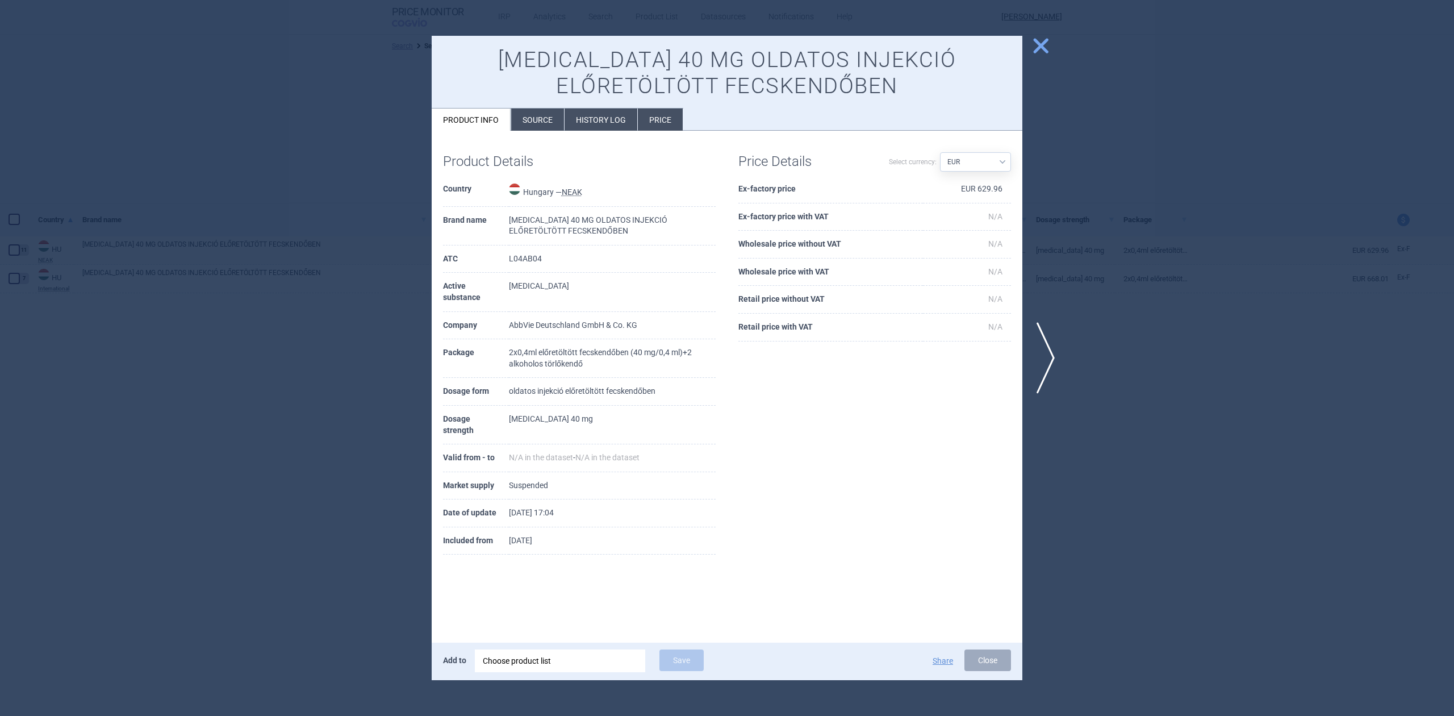
click at [526, 123] on li "Source" at bounding box center [537, 120] width 53 height 22
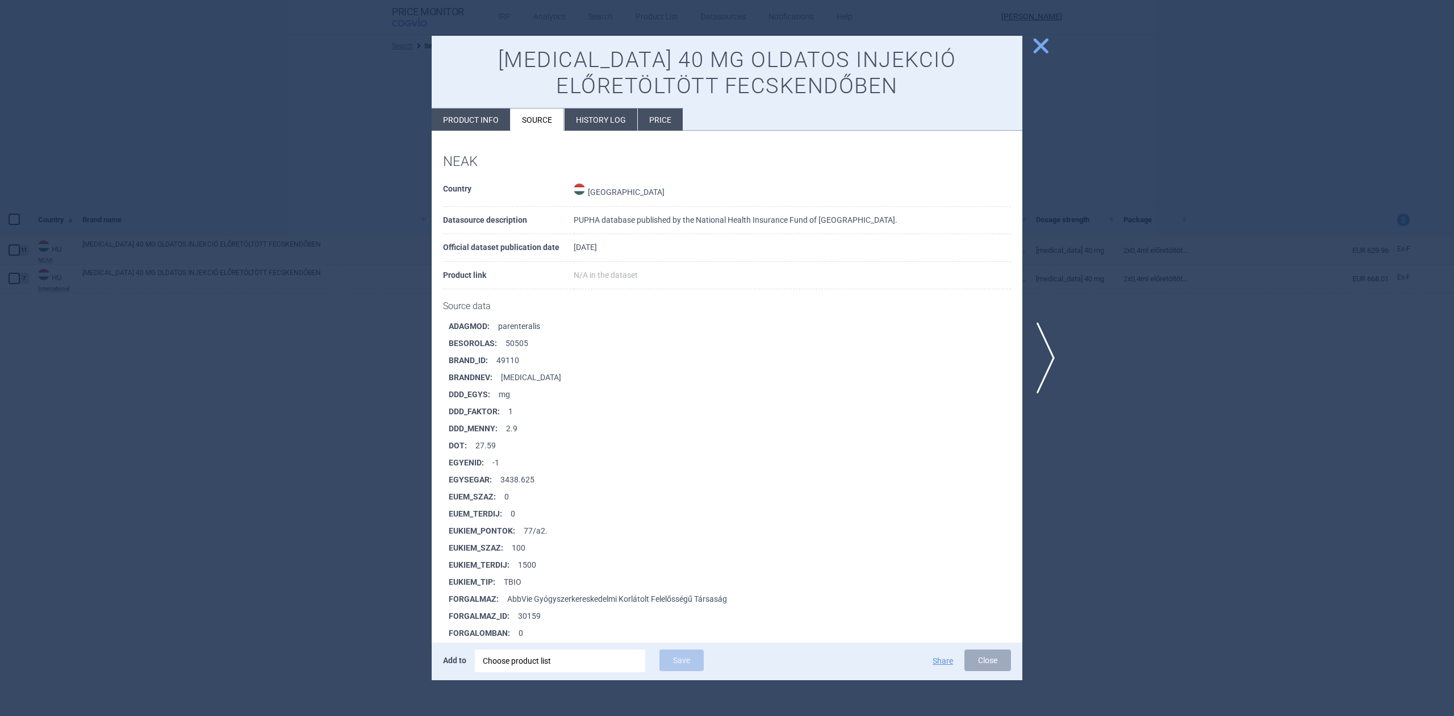
click at [337, 344] on div at bounding box center [727, 358] width 1454 height 716
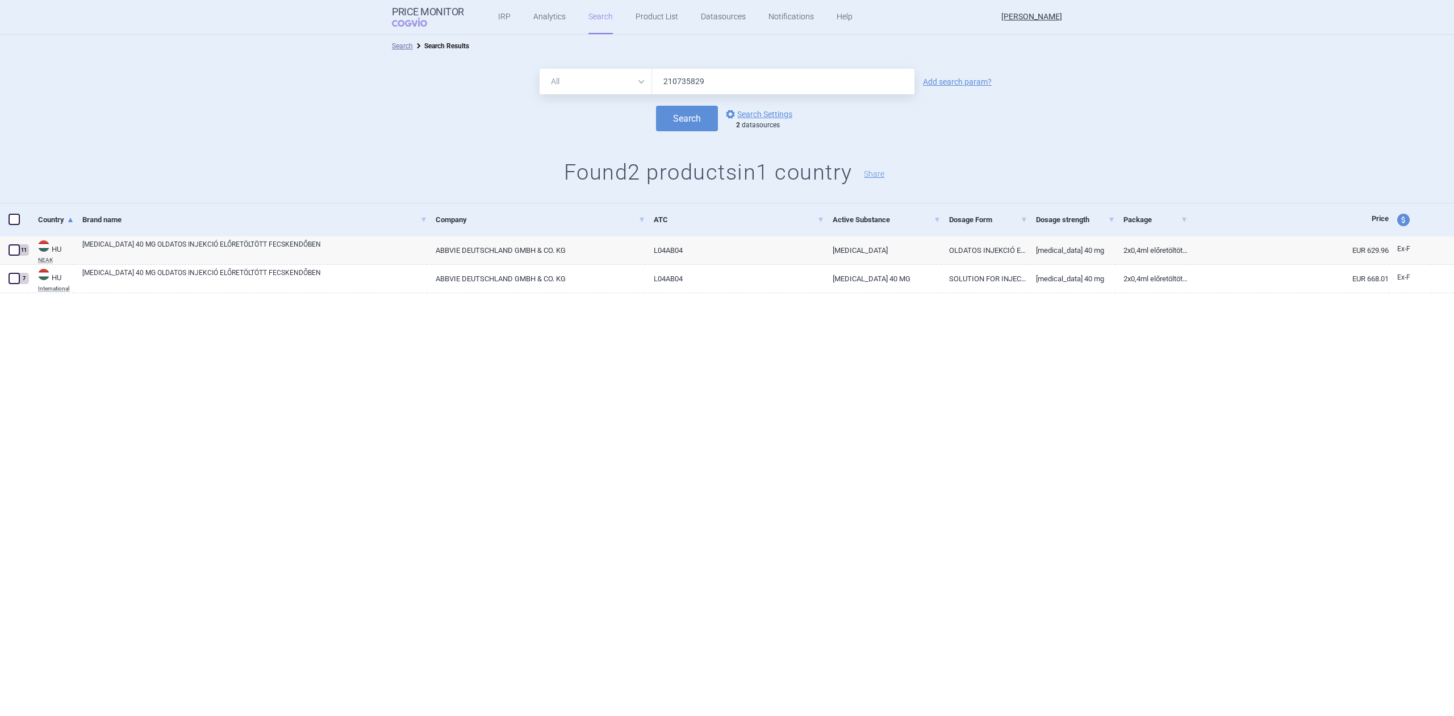
click at [719, 80] on input "210735829" at bounding box center [783, 82] width 262 height 26
click at [515, 247] on link "ABBVIE DEUTSCHLAND GMBH & CO. KG" at bounding box center [536, 250] width 218 height 28
select select "EUR"
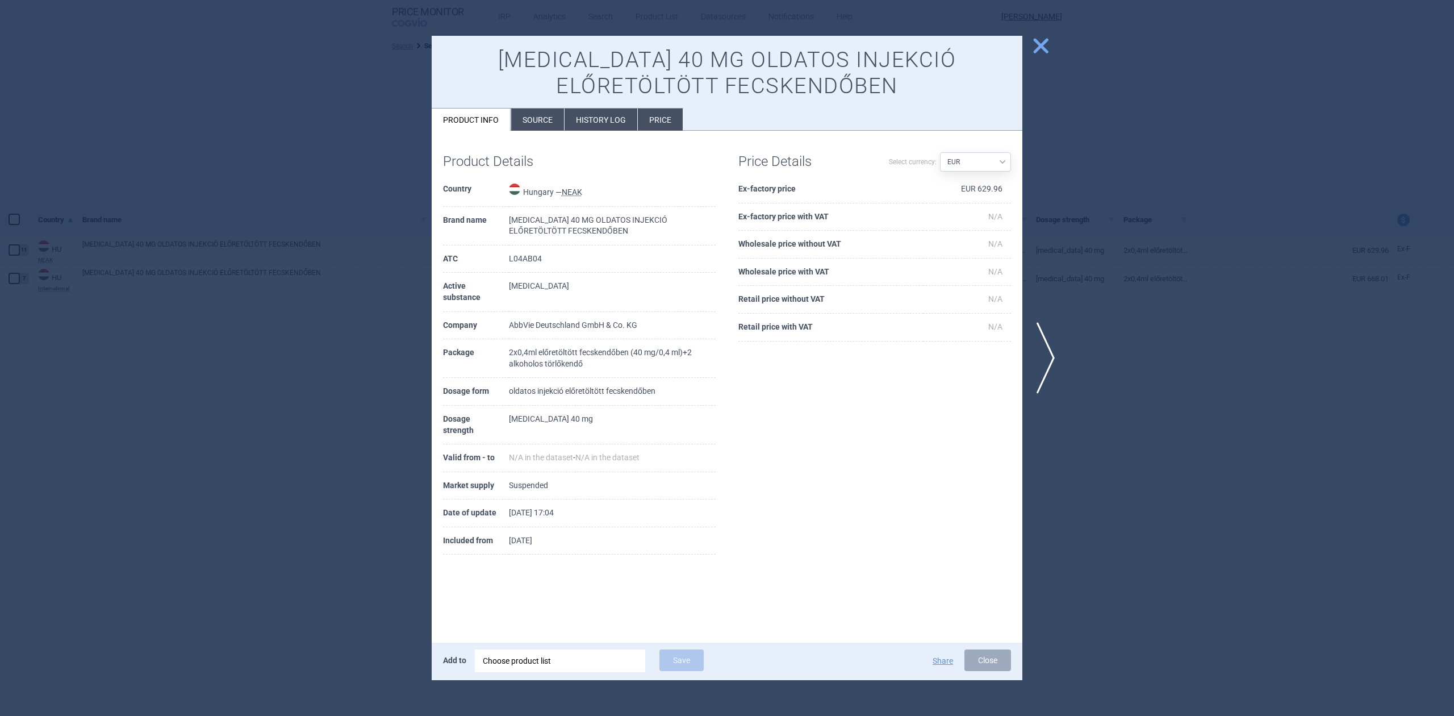
click at [551, 118] on li "Source" at bounding box center [537, 120] width 53 height 22
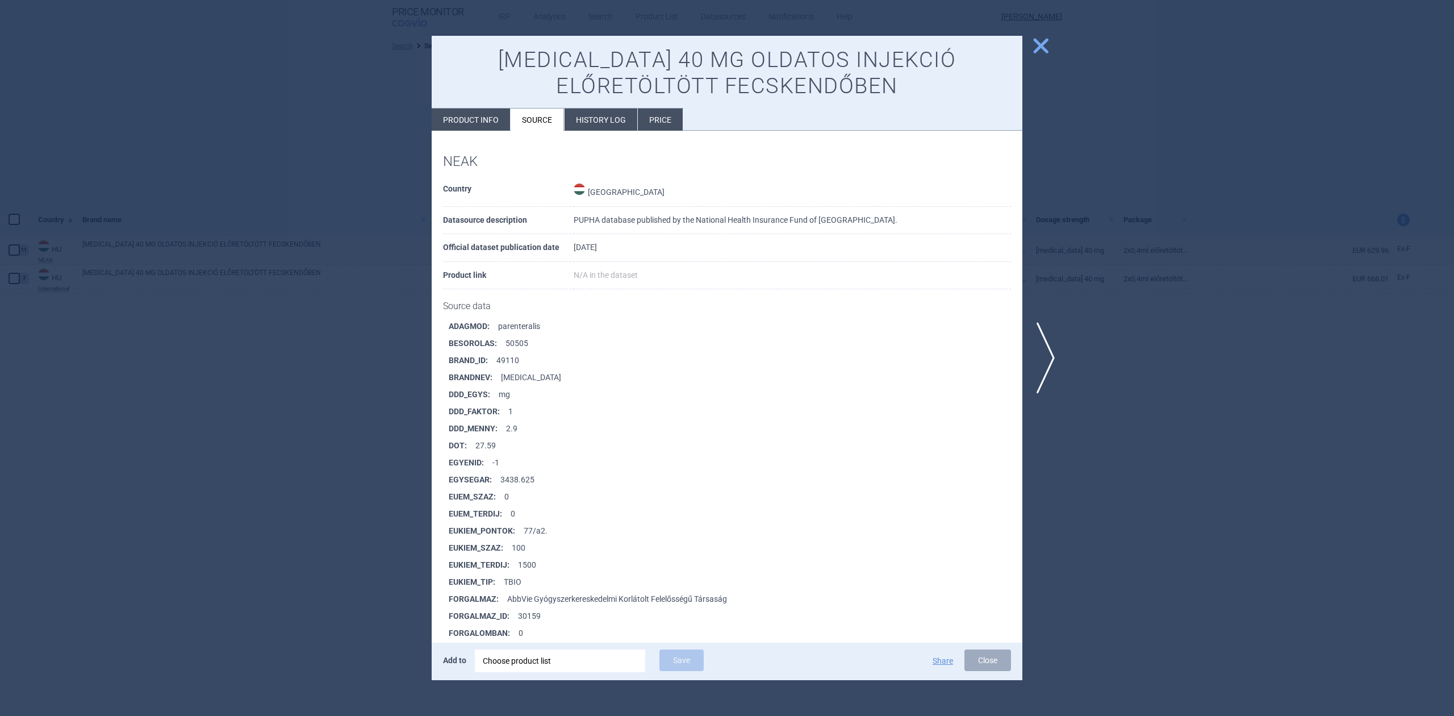
scroll to position [962, 0]
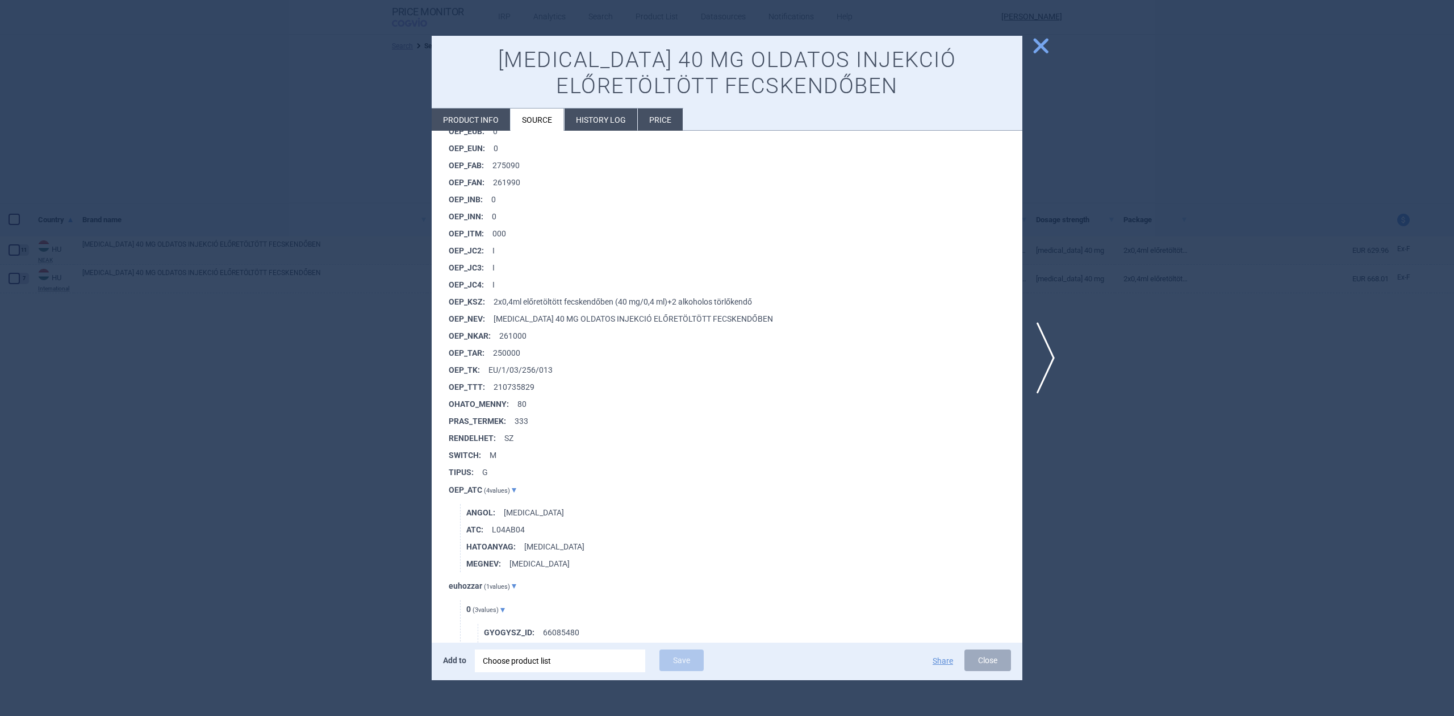
click at [307, 339] on div at bounding box center [727, 358] width 1454 height 716
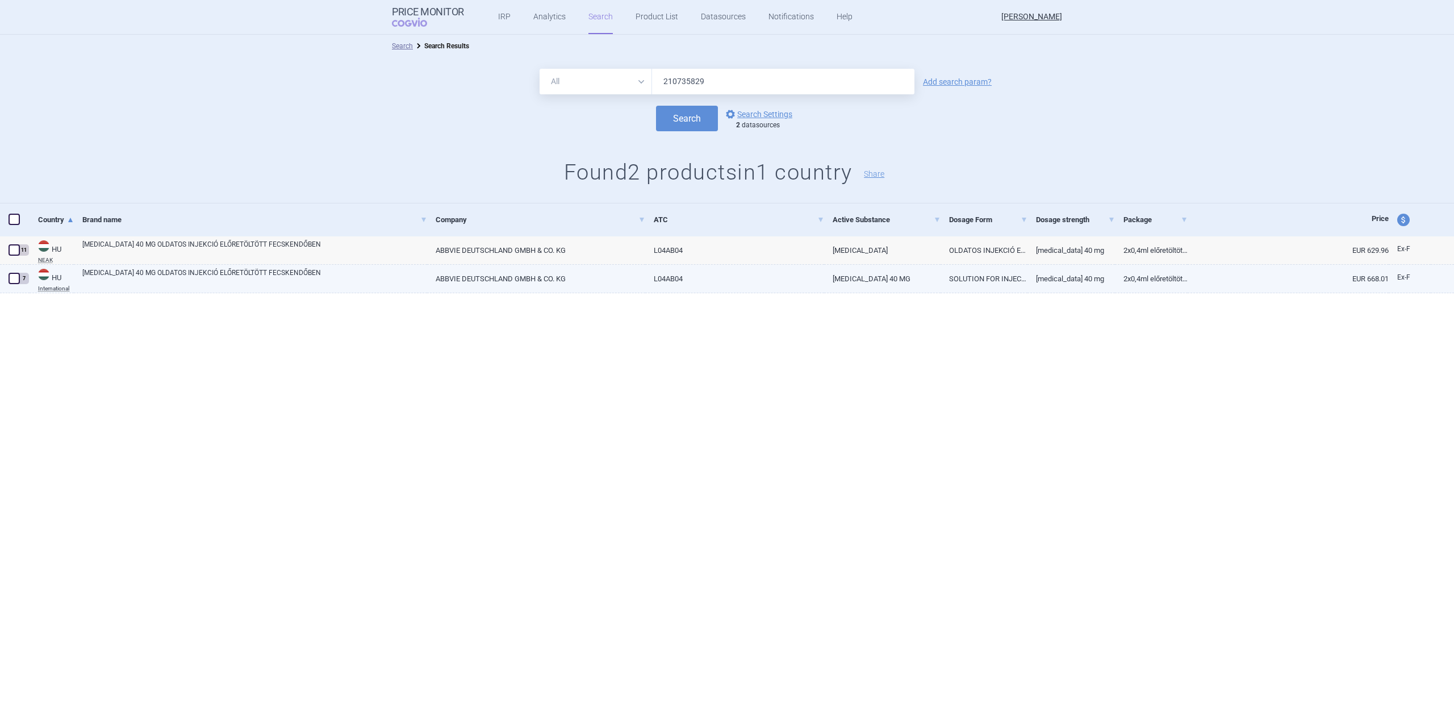
click at [394, 268] on link "[MEDICAL_DATA] 40 MG OLDATOS INJEKCIÓ ELŐRETÖLTÖTT FECSKENDŐBEN" at bounding box center [254, 278] width 345 height 20
select select "EUR"
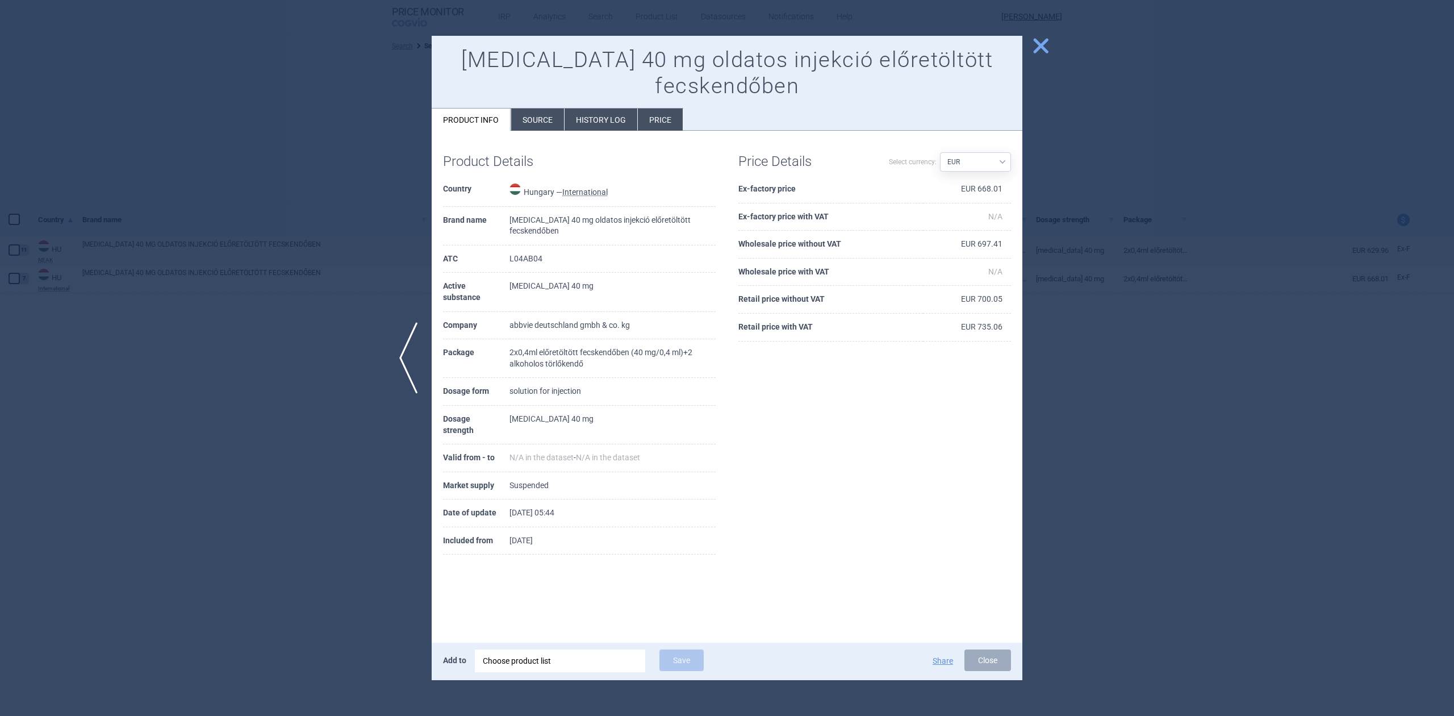
click at [541, 117] on li "Source" at bounding box center [537, 120] width 53 height 22
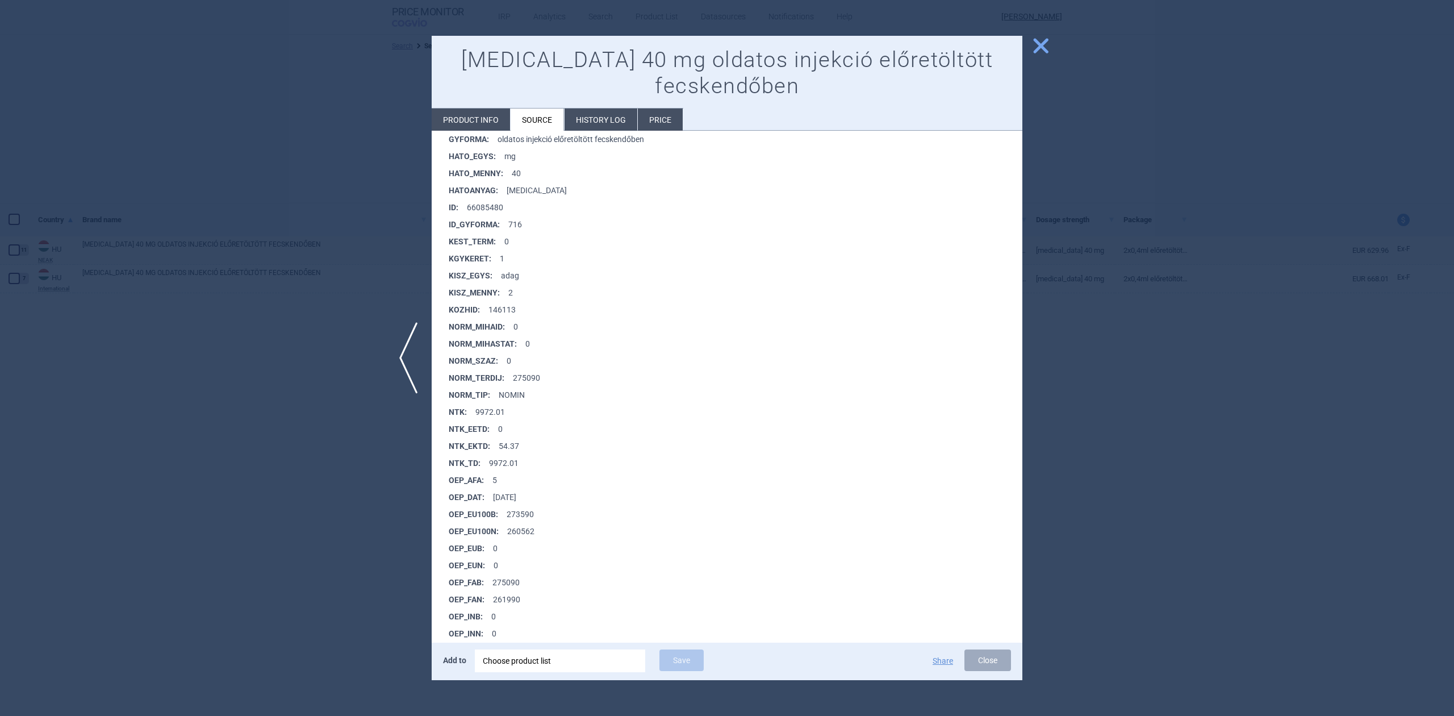
scroll to position [1898, 0]
click at [1067, 237] on div at bounding box center [727, 358] width 1454 height 716
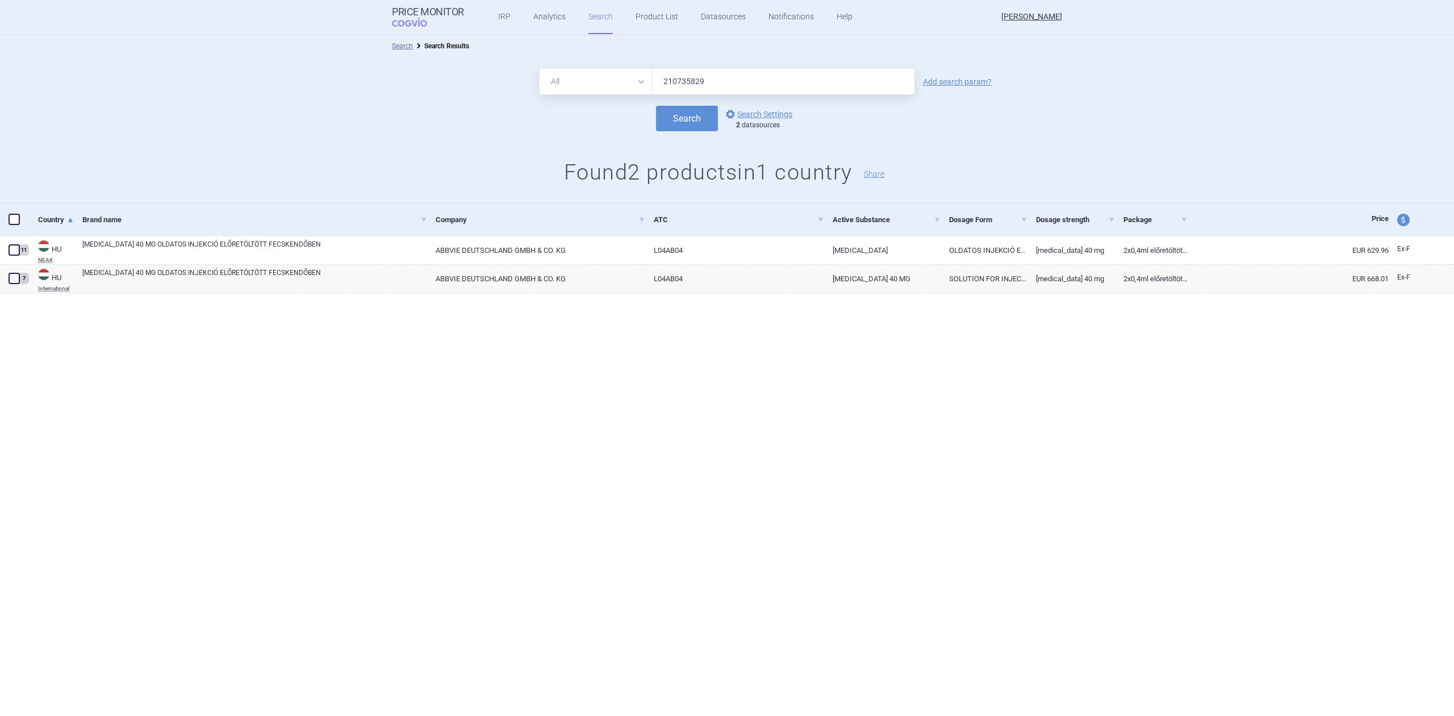
click at [1405, 232] on div "price and currency" at bounding box center [1410, 219] width 42 height 33
click at [1405, 225] on span "price and currency" at bounding box center [1404, 220] width 12 height 12
select select "ex-factory"
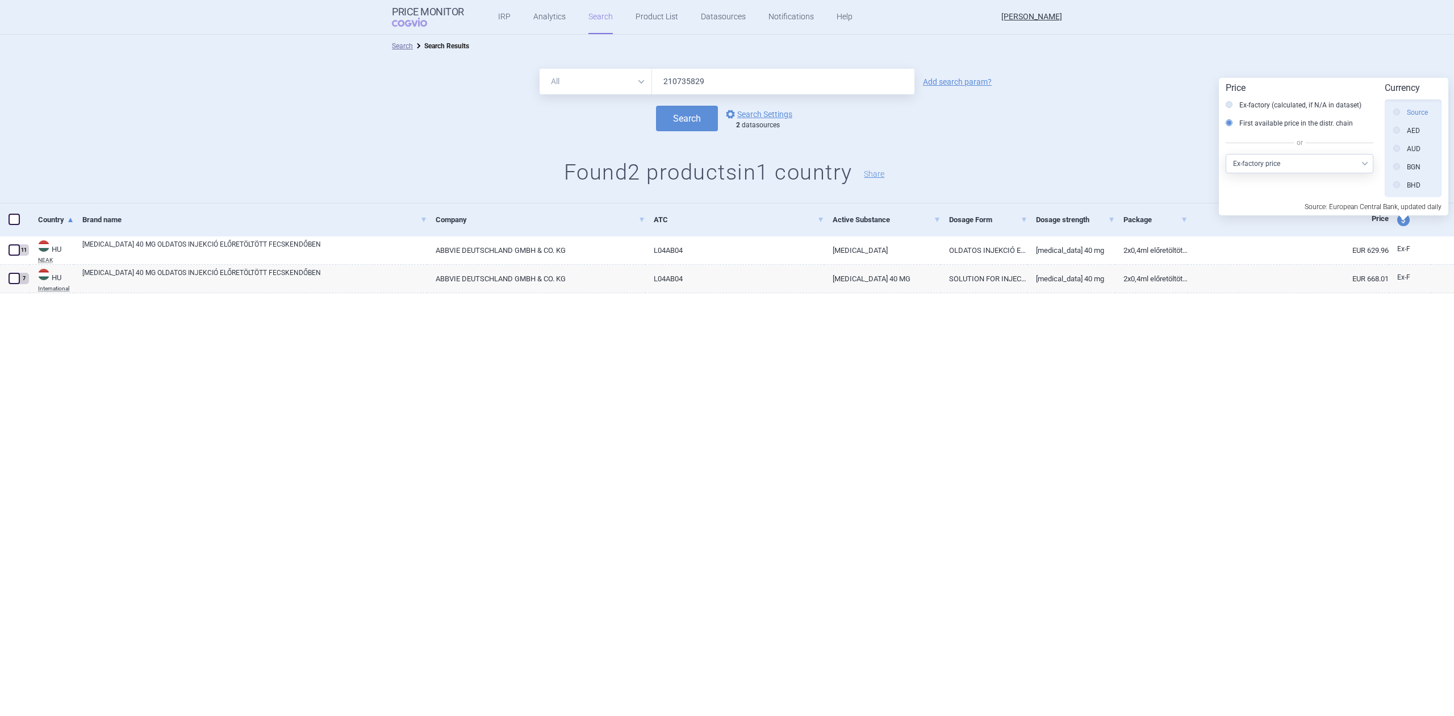
click at [1408, 107] on label "Source" at bounding box center [1411, 112] width 35 height 11
click at [1406, 107] on input "Source" at bounding box center [1399, 112] width 11 height 11
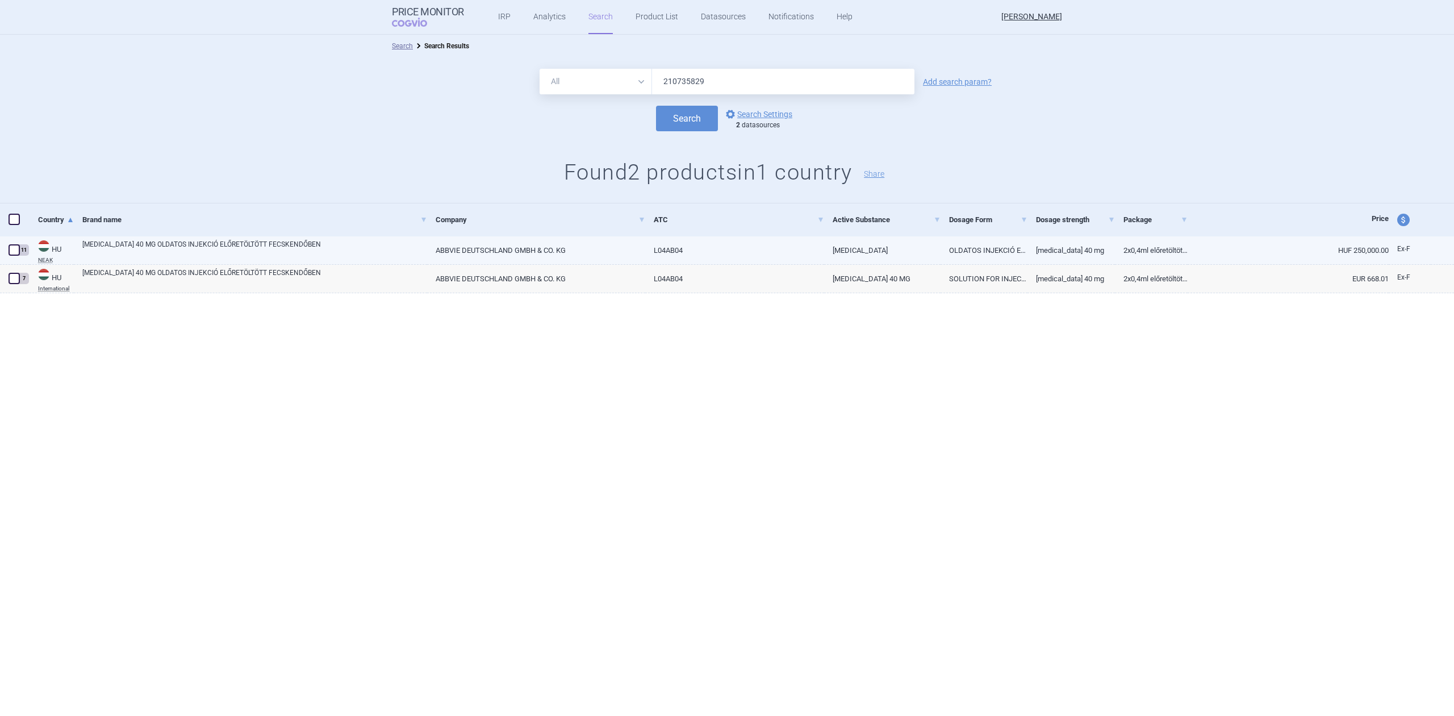
click at [828, 251] on link "[MEDICAL_DATA]" at bounding box center [882, 250] width 116 height 28
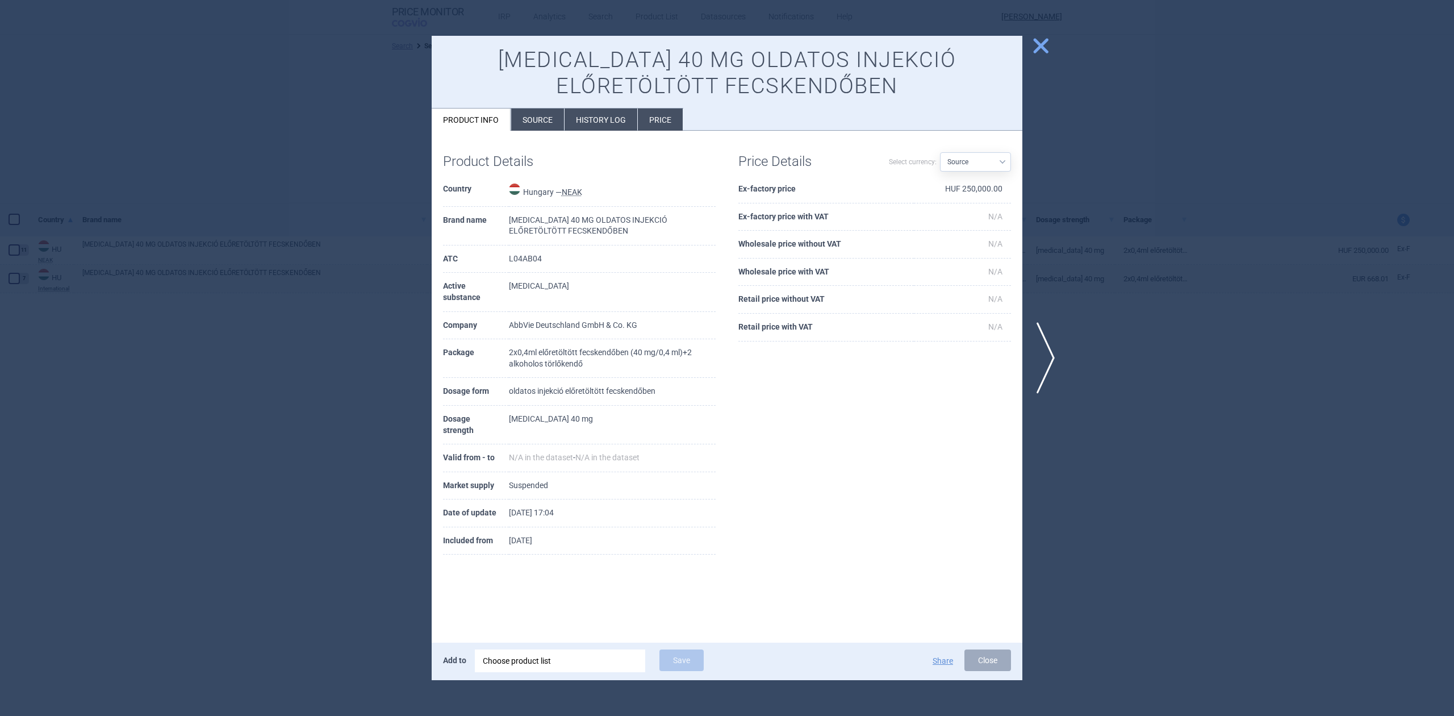
click at [1269, 223] on div at bounding box center [727, 358] width 1454 height 716
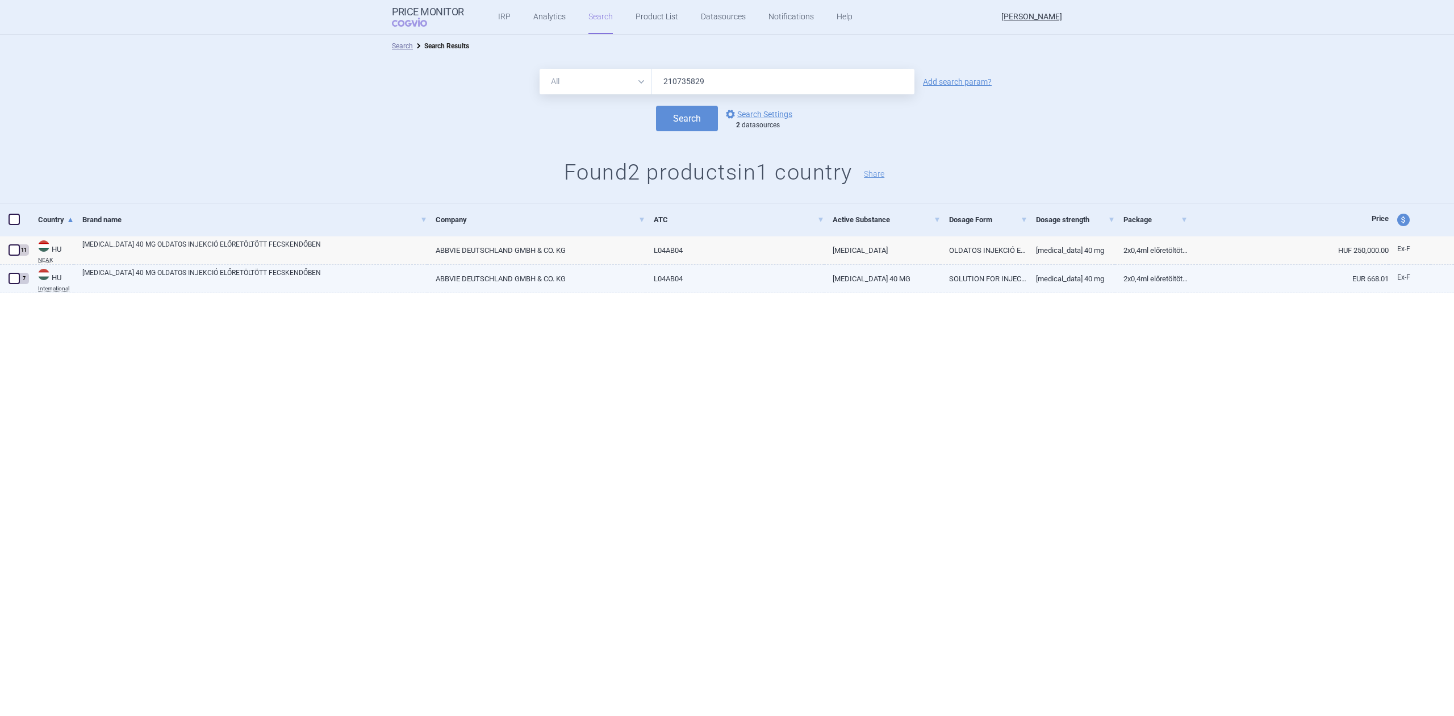
click at [1116, 280] on link "2x0,4ml előretöltött fecskendőben (40 mg/0,4 ml)+2 alkoholos törlőkendő" at bounding box center [1151, 279] width 73 height 28
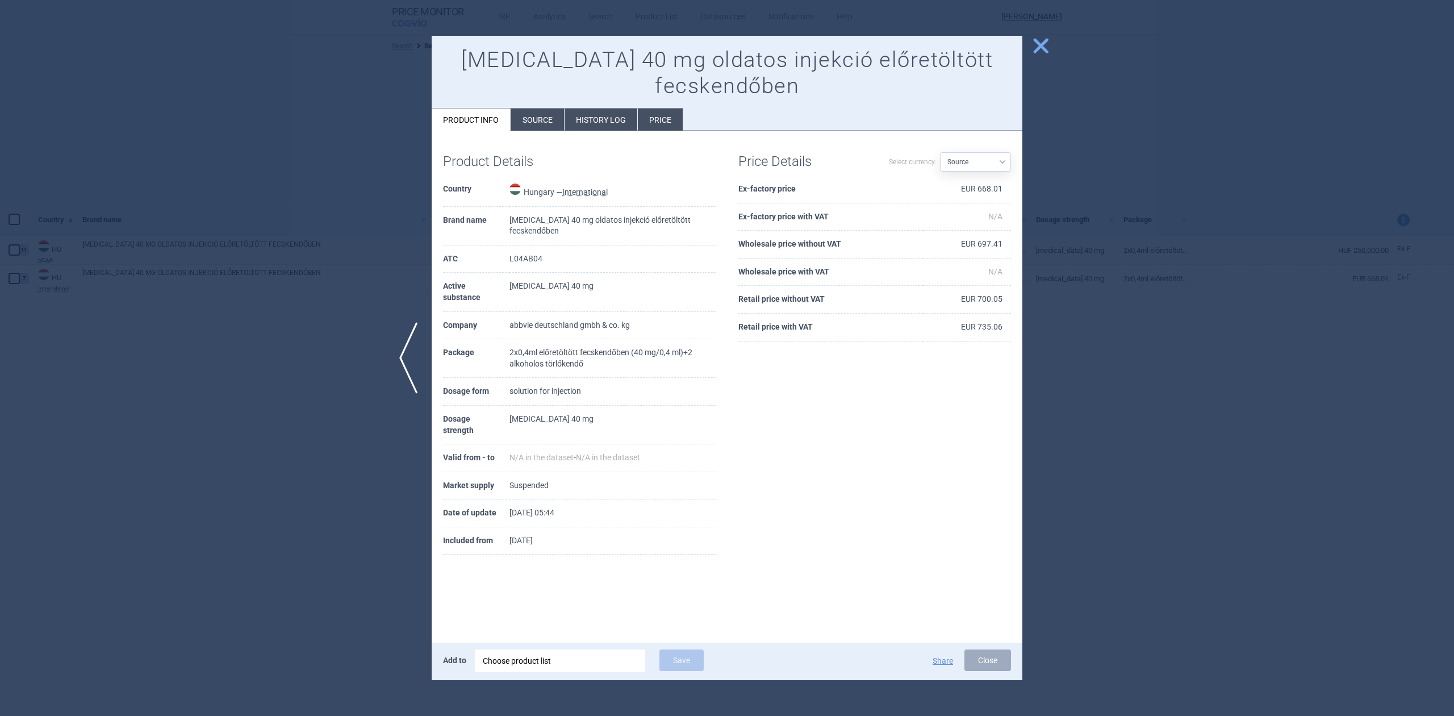
click at [1139, 185] on div at bounding box center [727, 358] width 1454 height 716
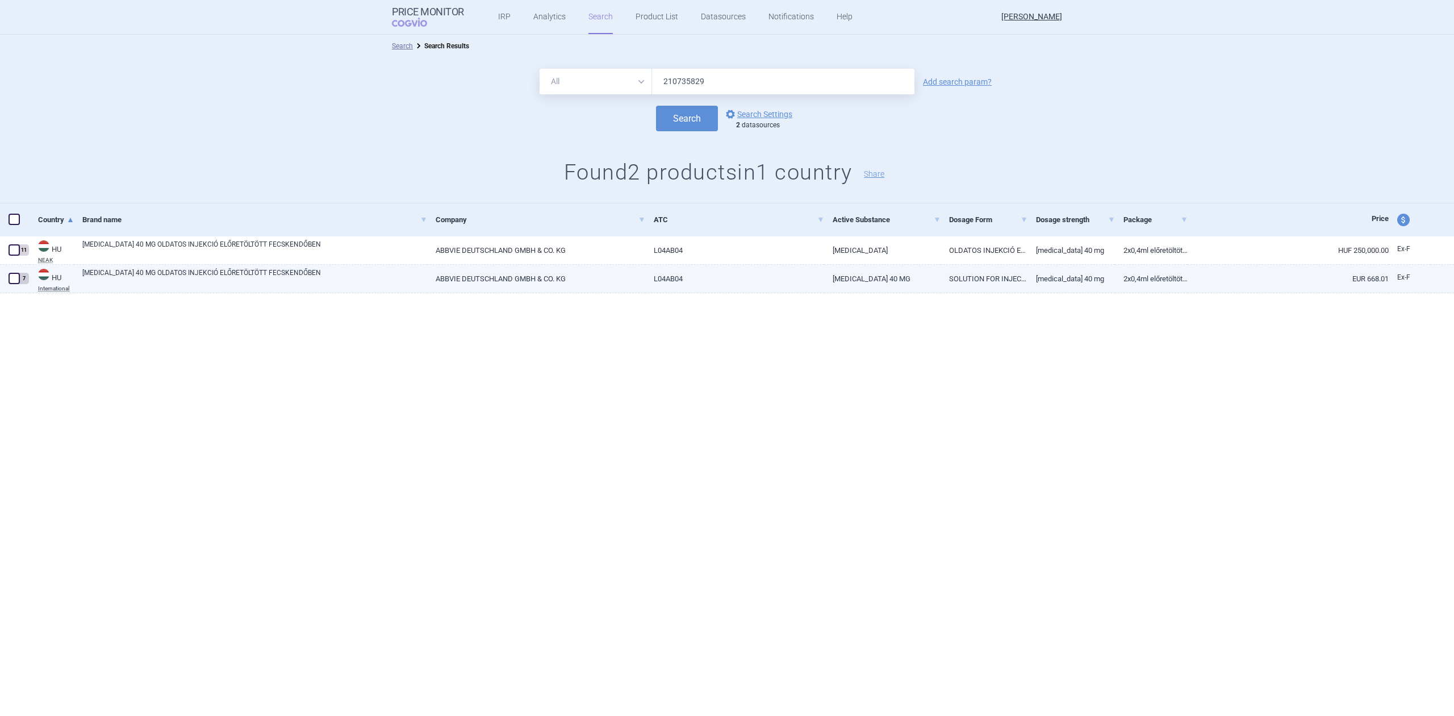
click at [616, 266] on link "ABBVIE DEUTSCHLAND GMBH & CO. KG" at bounding box center [536, 279] width 218 height 28
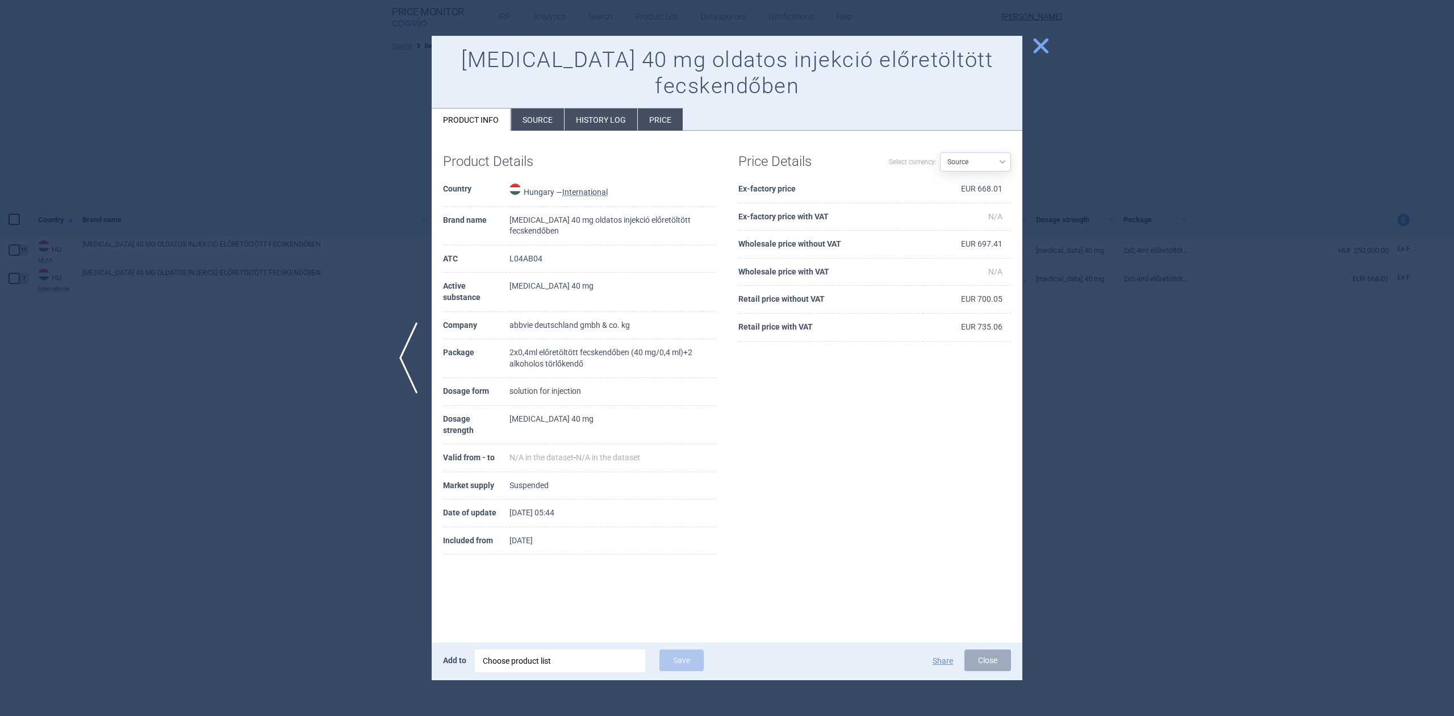
click at [540, 126] on li "Source" at bounding box center [537, 120] width 53 height 22
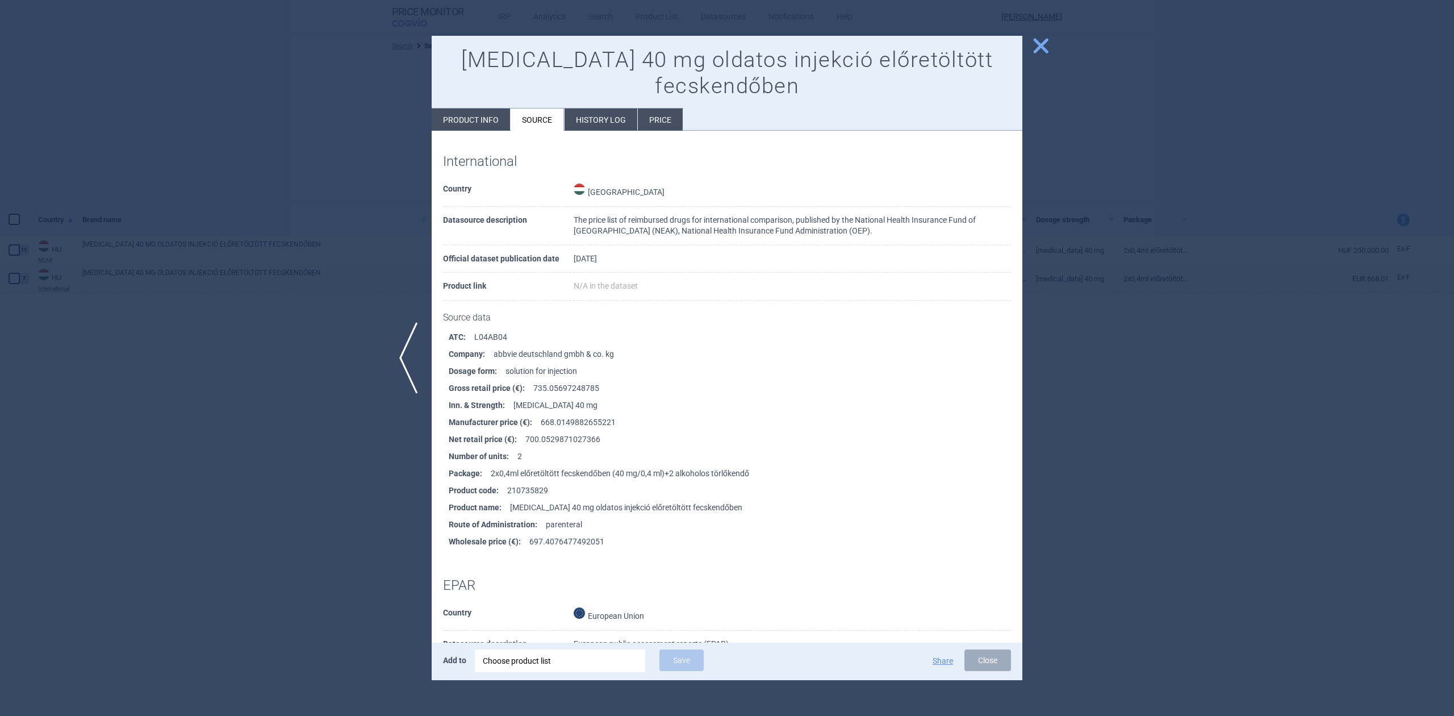
scroll to position [2255, 0]
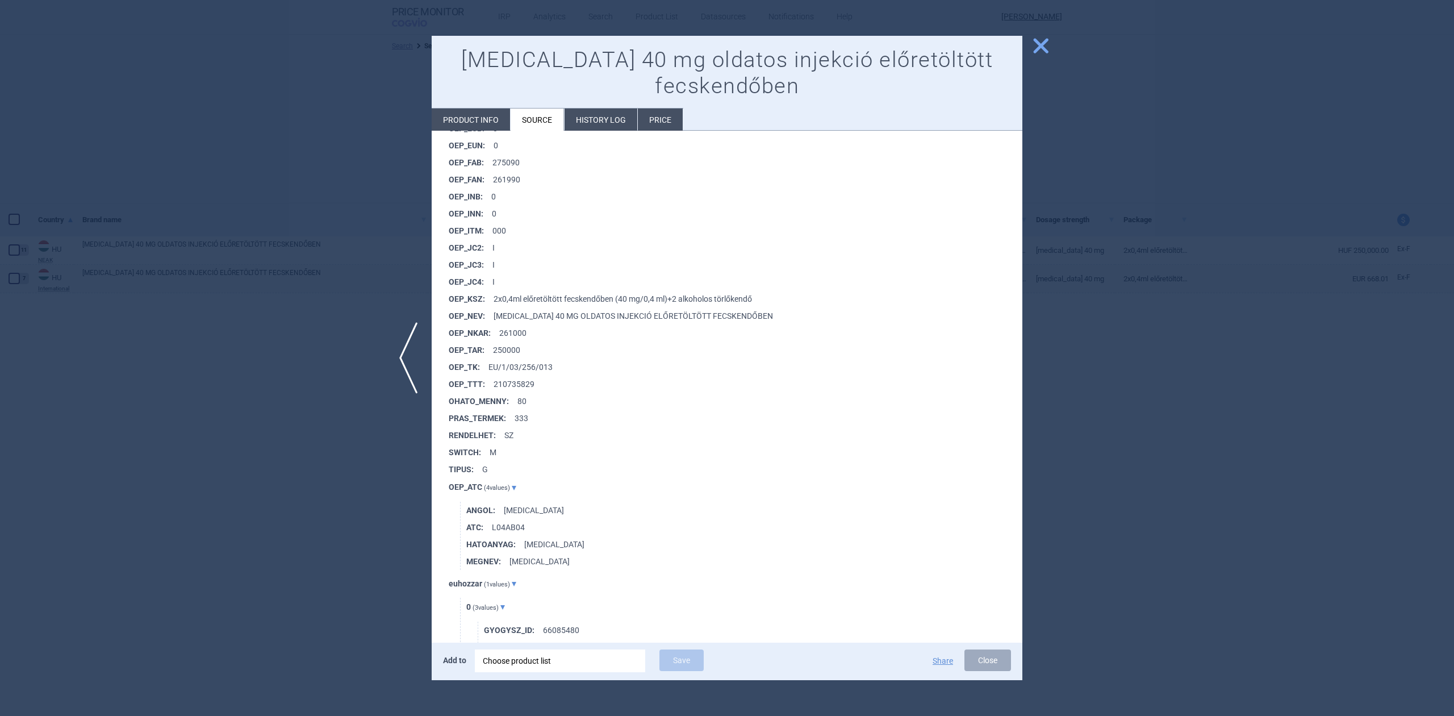
click at [475, 383] on strong "OEP_TTT :" at bounding box center [471, 384] width 45 height 17
click at [480, 383] on strong "OEP_TTT :" at bounding box center [471, 384] width 45 height 17
drag, startPoint x: 480, startPoint y: 389, endPoint x: 467, endPoint y: 389, distance: 13.1
click at [467, 389] on strong "OEP_TTT :" at bounding box center [471, 384] width 45 height 17
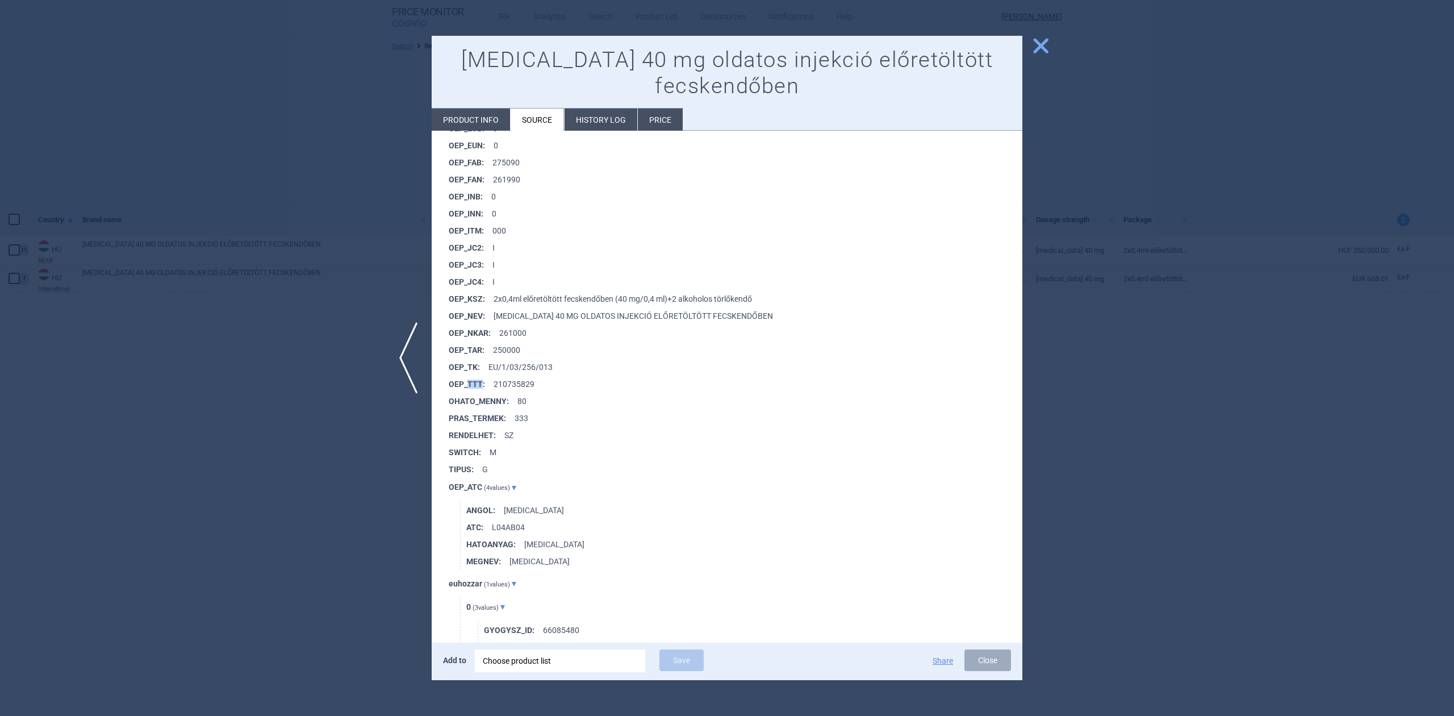
copy strong "TTT"
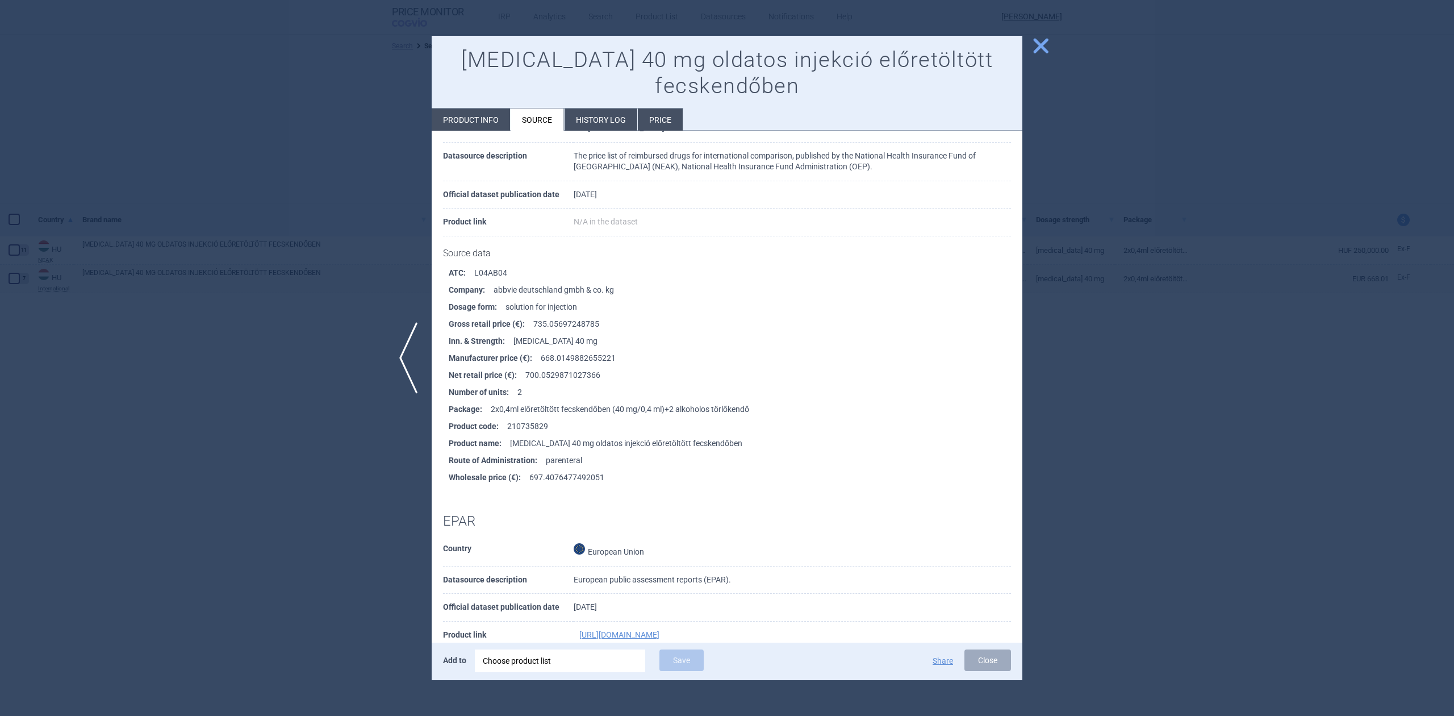
scroll to position [0, 0]
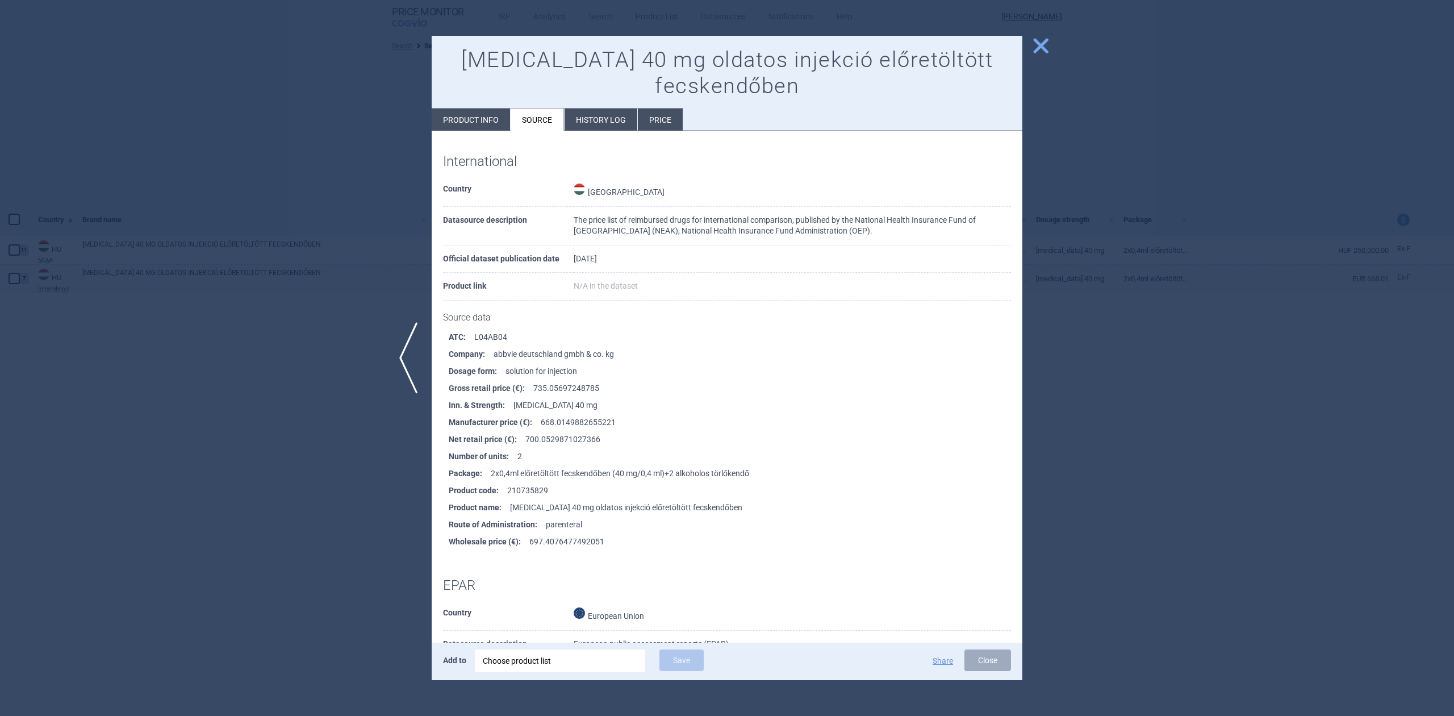
click at [712, 366] on li "Dosage form : solution for injection" at bounding box center [736, 370] width 574 height 17
click at [1153, 265] on div at bounding box center [727, 358] width 1454 height 716
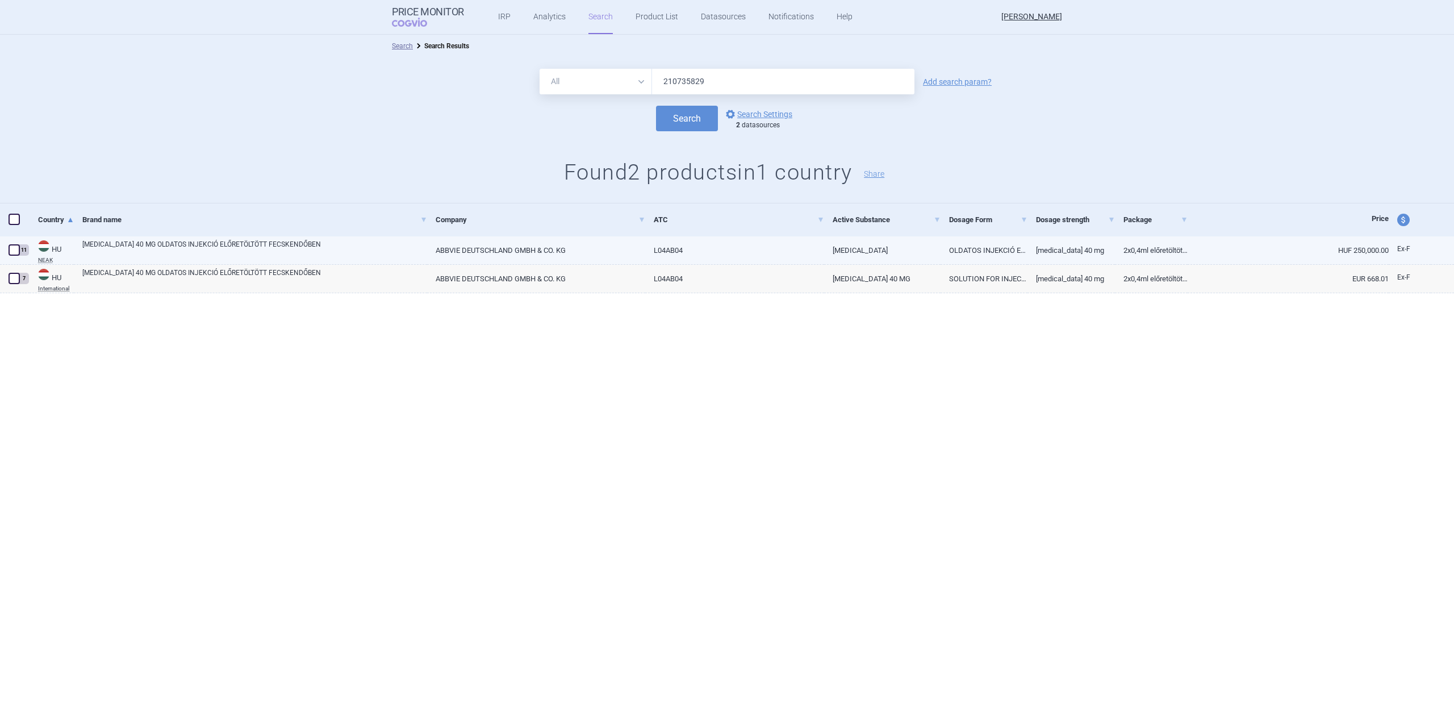
click at [1050, 258] on link "[MEDICAL_DATA] 40 mg" at bounding box center [1071, 250] width 87 height 28
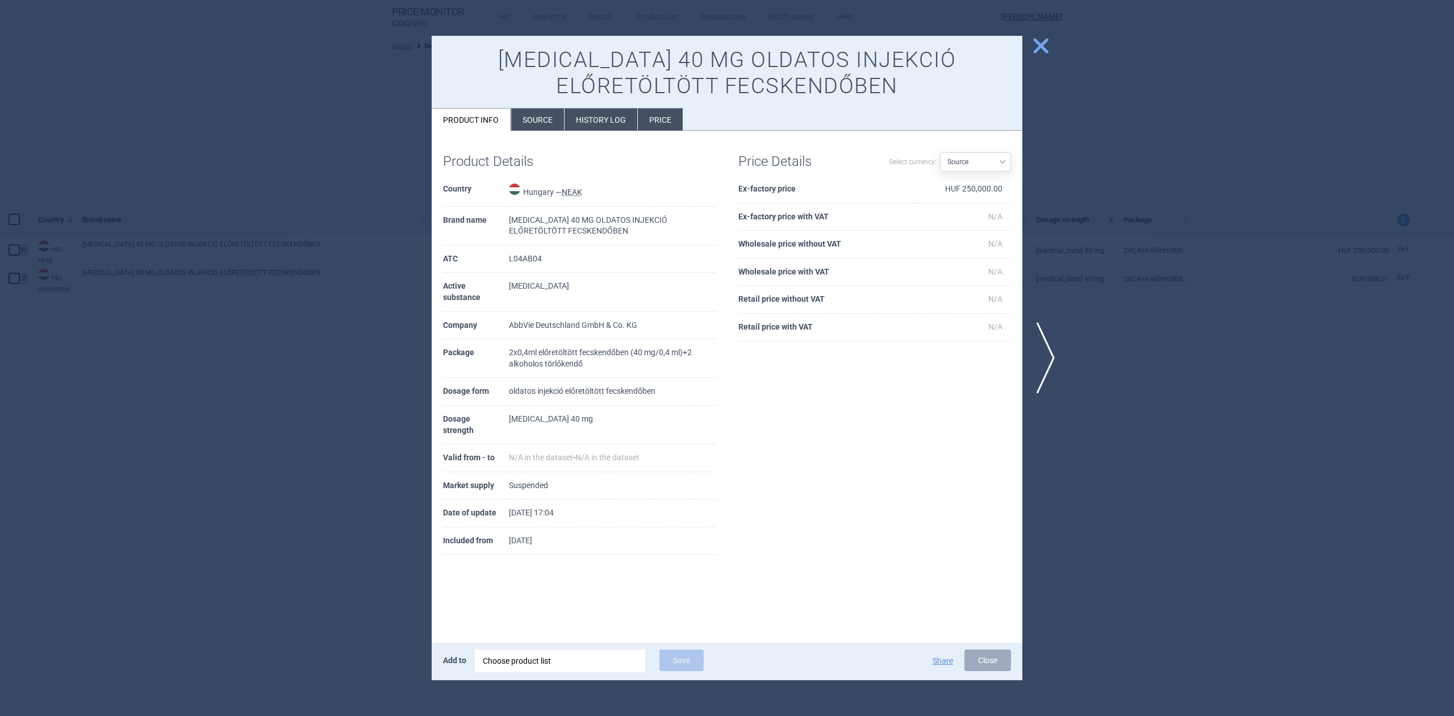
click at [1047, 222] on div at bounding box center [727, 358] width 1454 height 716
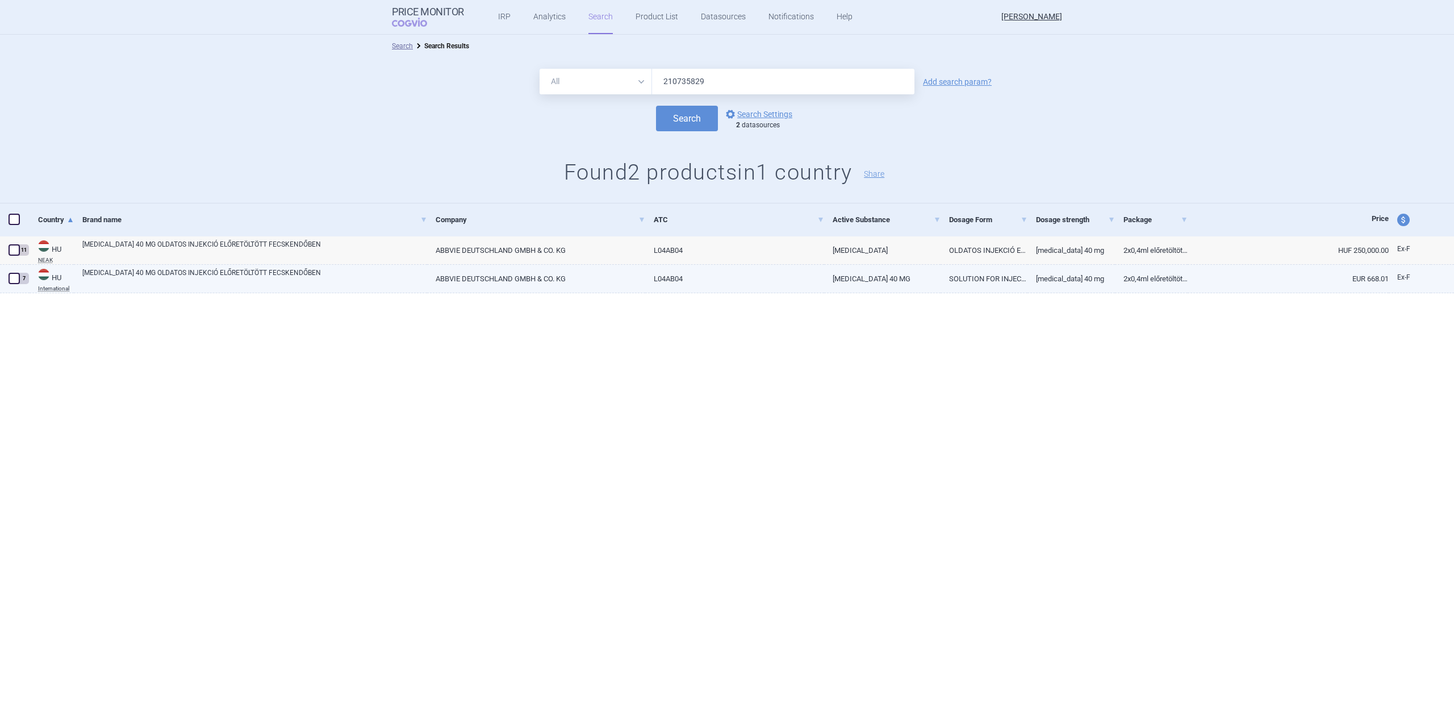
click at [1046, 274] on link "[MEDICAL_DATA] 40 mg" at bounding box center [1071, 279] width 87 height 28
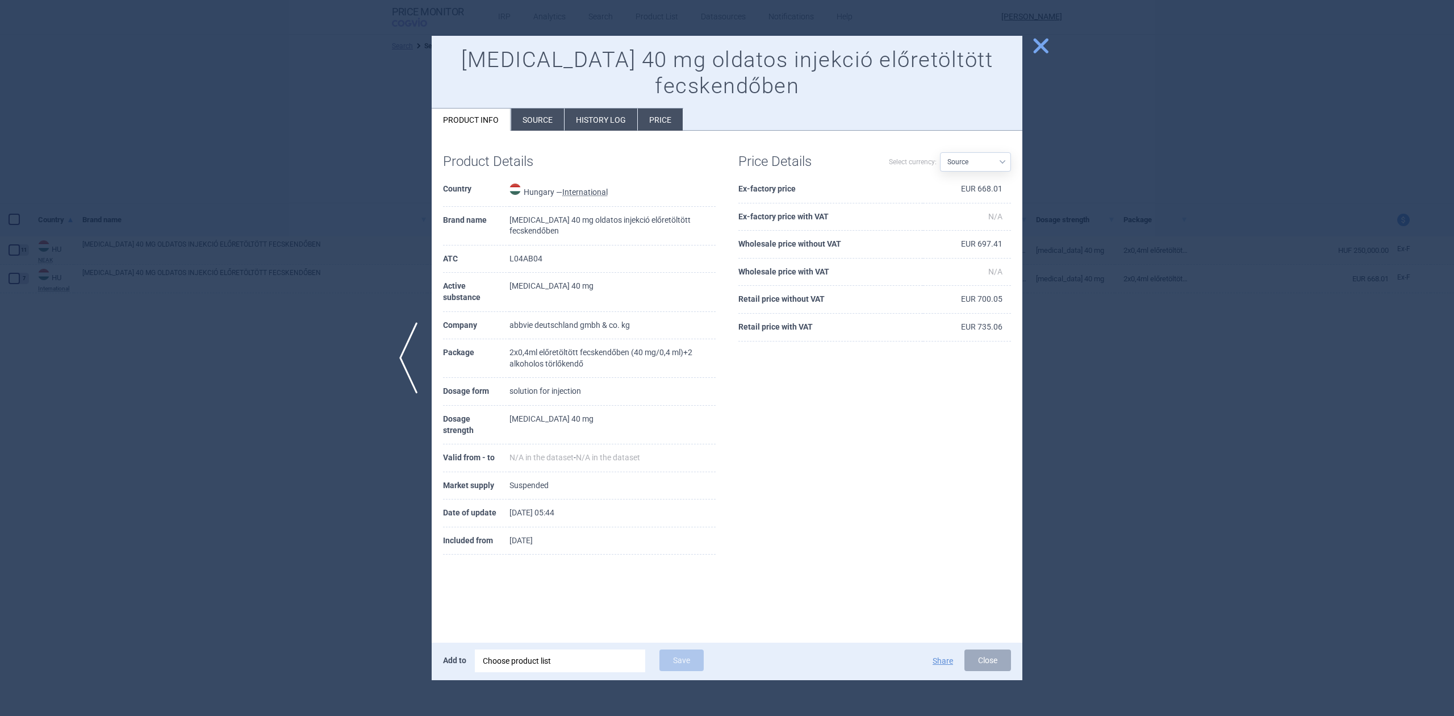
drag, startPoint x: 1084, startPoint y: 296, endPoint x: 1348, endPoint y: 312, distance: 264.7
click at [1084, 294] on div at bounding box center [727, 358] width 1454 height 716
